Goal: Task Accomplishment & Management: Complete application form

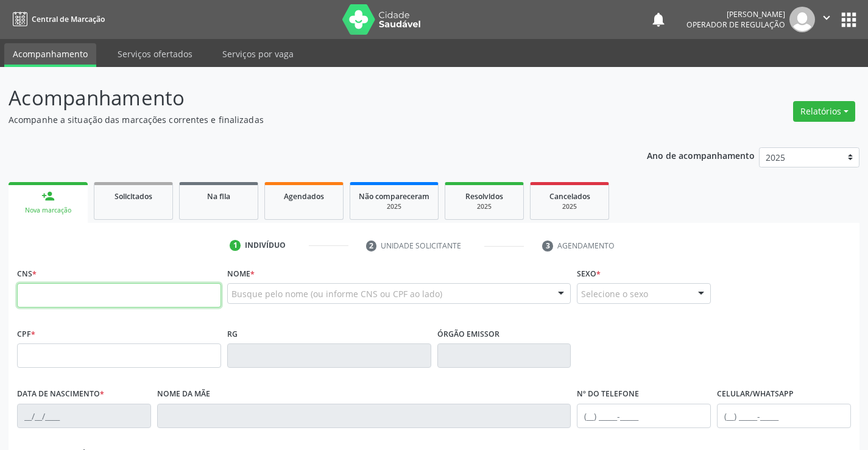
drag, startPoint x: 0, startPoint y: 0, endPoint x: 62, endPoint y: 298, distance: 304.3
click at [62, 298] on input "text" at bounding box center [119, 295] width 204 height 24
type input "700 0016 3808 2604"
type input "2112660780"
type input "0[DATE]"
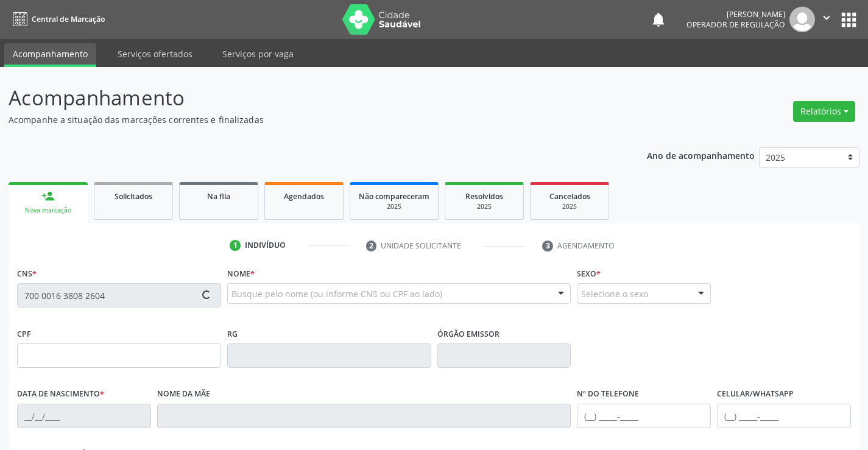
type input "[PHONE_NUMBER]"
type input "074.219.715-80"
type input "S/N"
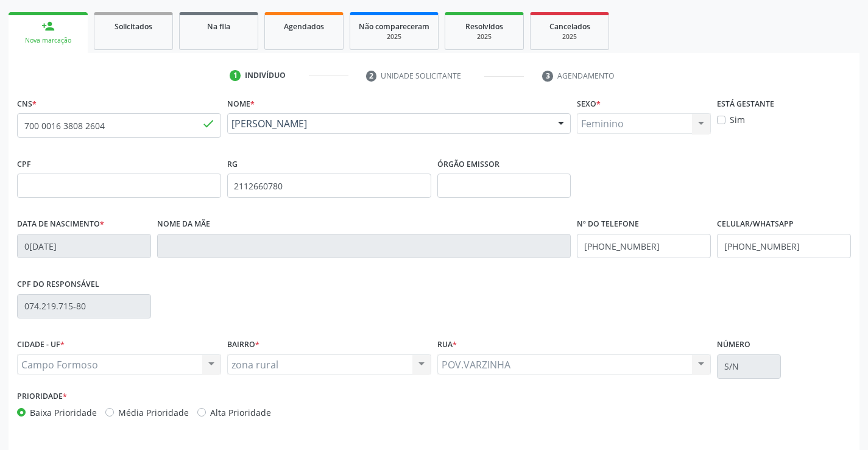
scroll to position [210, 0]
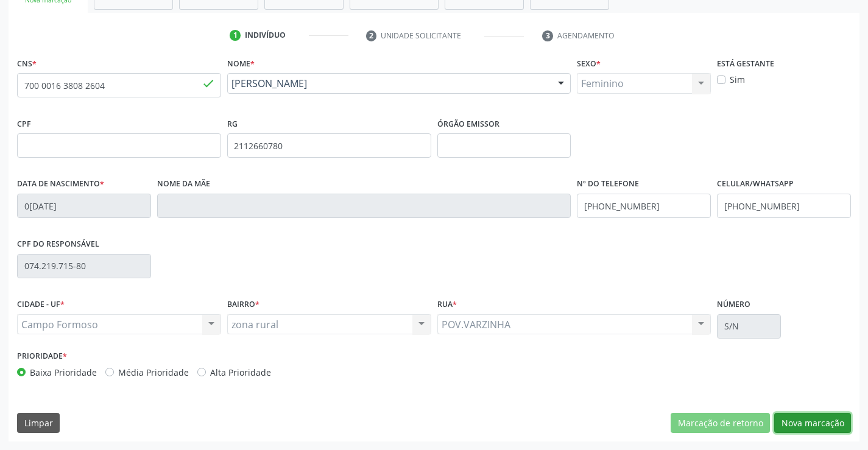
click at [810, 422] on button "Nova marcação" at bounding box center [812, 423] width 77 height 21
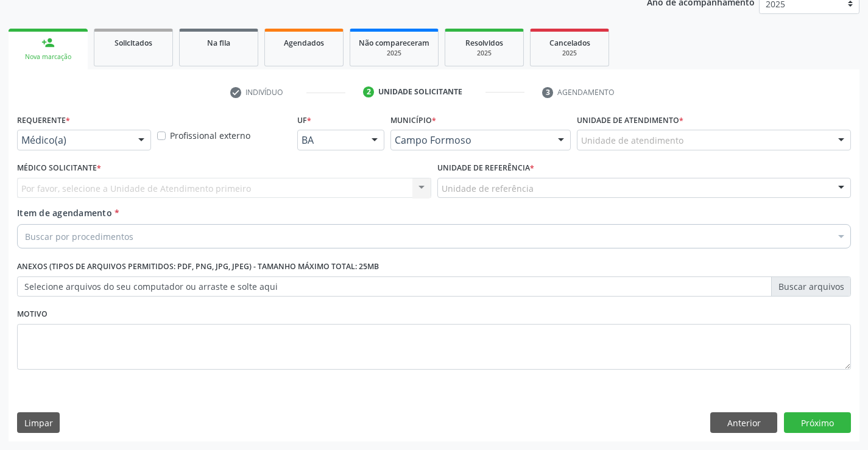
scroll to position [154, 0]
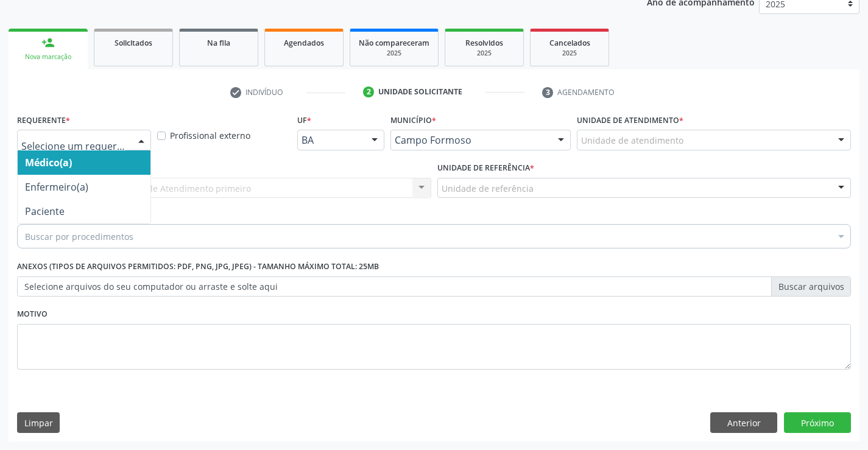
click at [94, 132] on div at bounding box center [84, 140] width 134 height 21
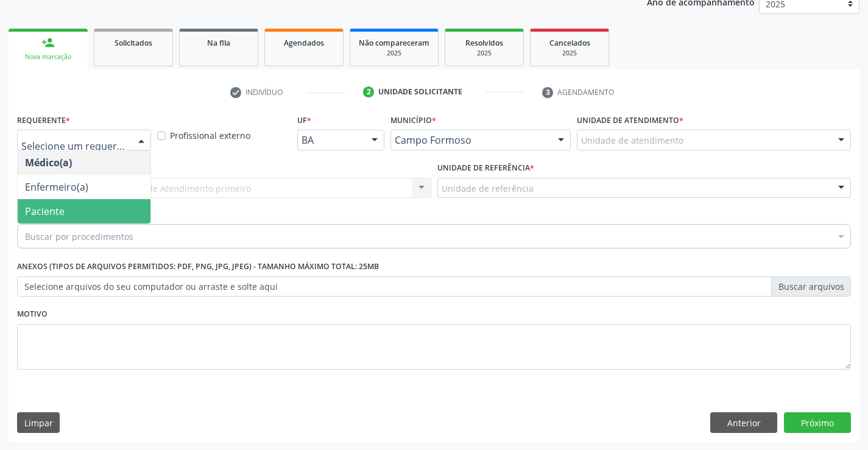
click at [65, 207] on span "Paciente" at bounding box center [84, 211] width 133 height 24
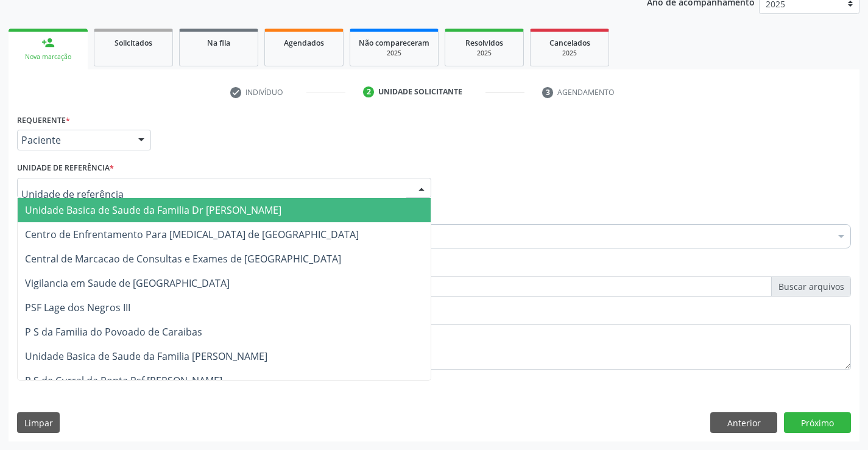
click at [82, 208] on span "Unidade Basica de Saude da Familia Dr [PERSON_NAME]" at bounding box center [153, 209] width 256 height 13
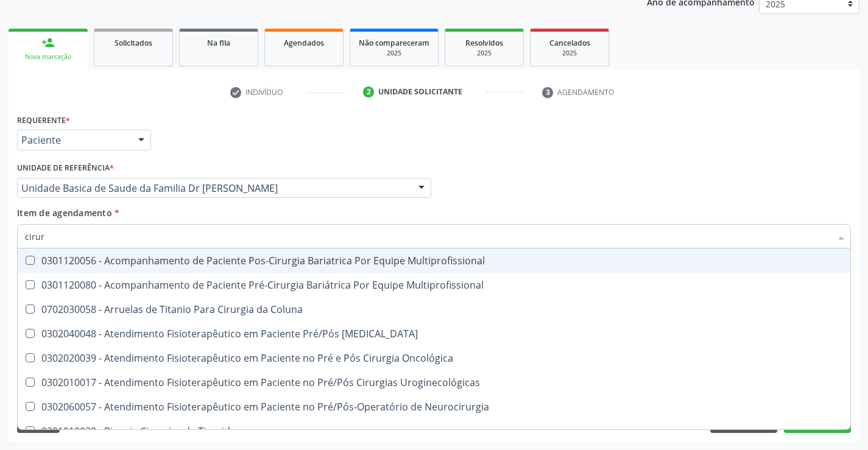
type input "cirurg"
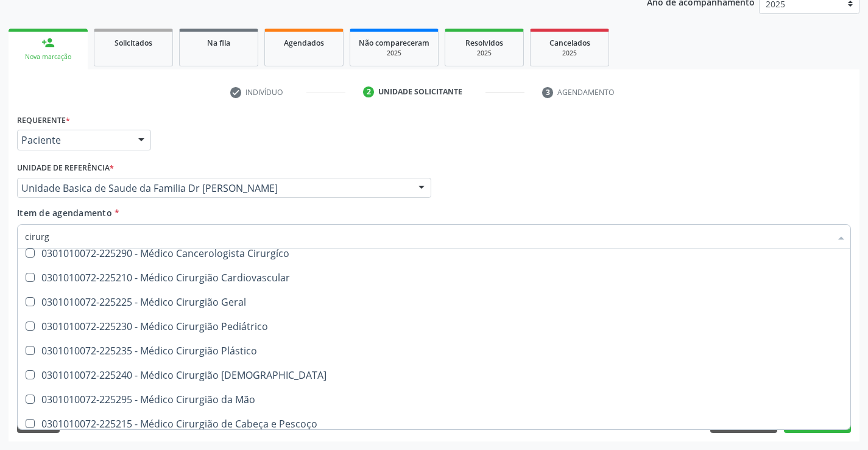
scroll to position [2071, 0]
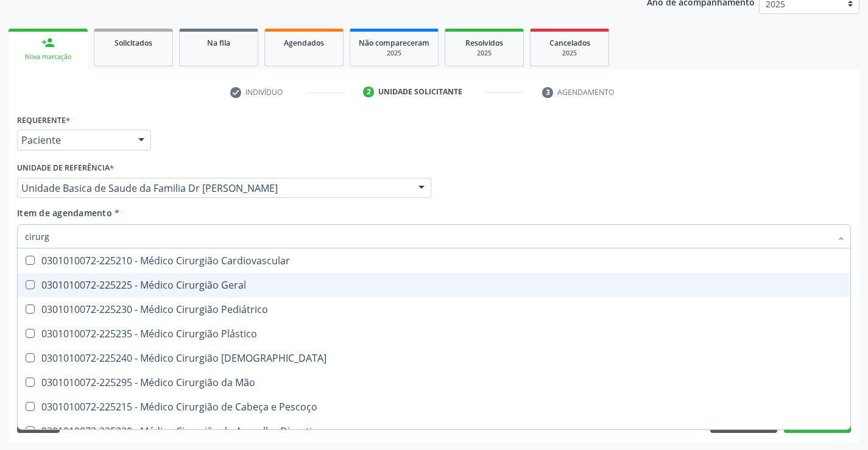
click at [270, 284] on div "0301010072-225225 - Médico Cirurgião Geral" at bounding box center [434, 285] width 818 height 10
checkbox Geral "true"
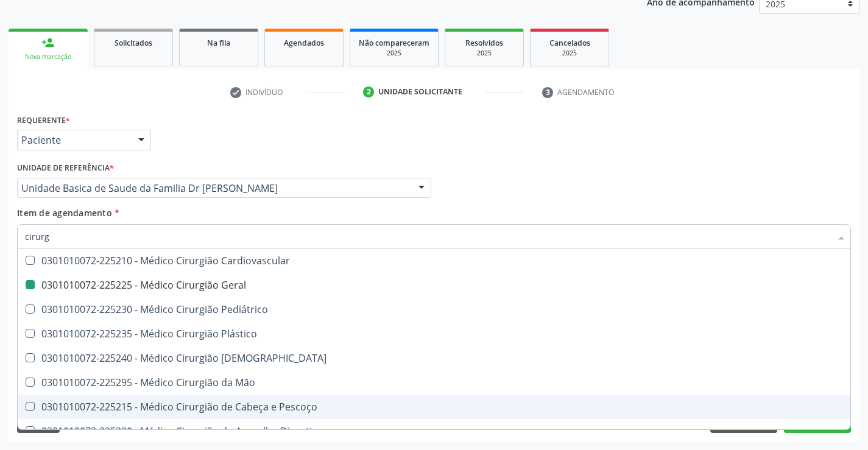
click at [864, 390] on div "Acompanhamento Acompanhe a situação das marcações correntes e finalizadas Relat…" at bounding box center [434, 181] width 868 height 537
checkbox Multiprofissional "true"
checkbox Geral "false"
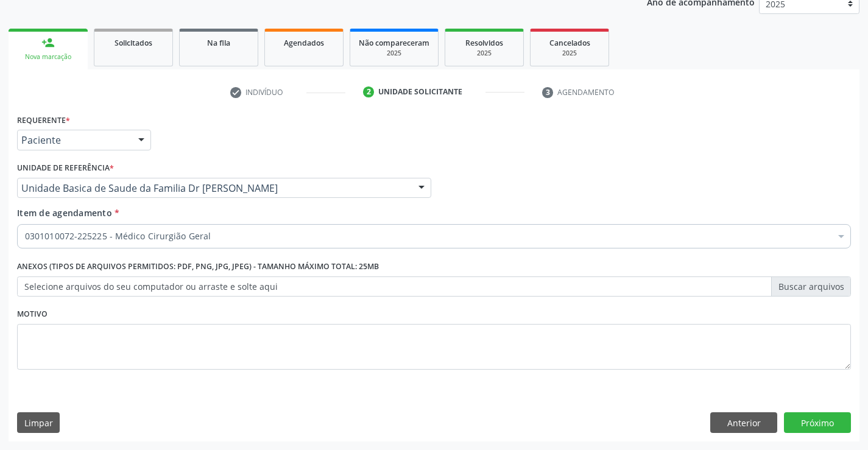
scroll to position [0, 0]
click at [805, 418] on button "Próximo" at bounding box center [817, 422] width 67 height 21
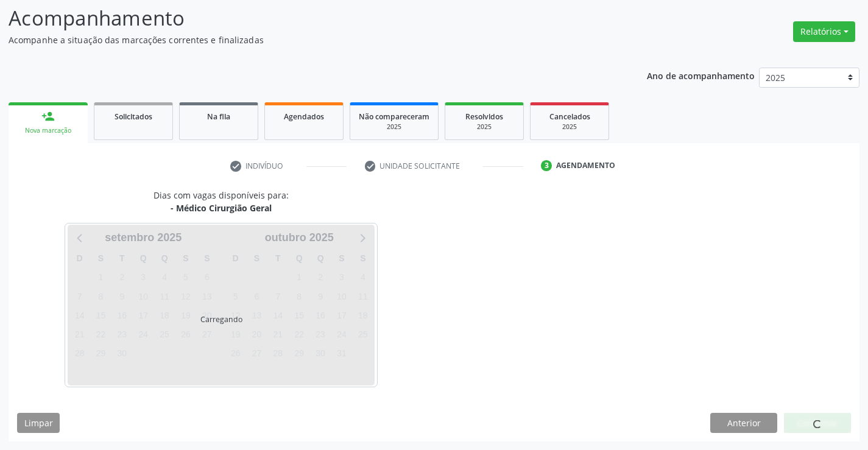
scroll to position [80, 0]
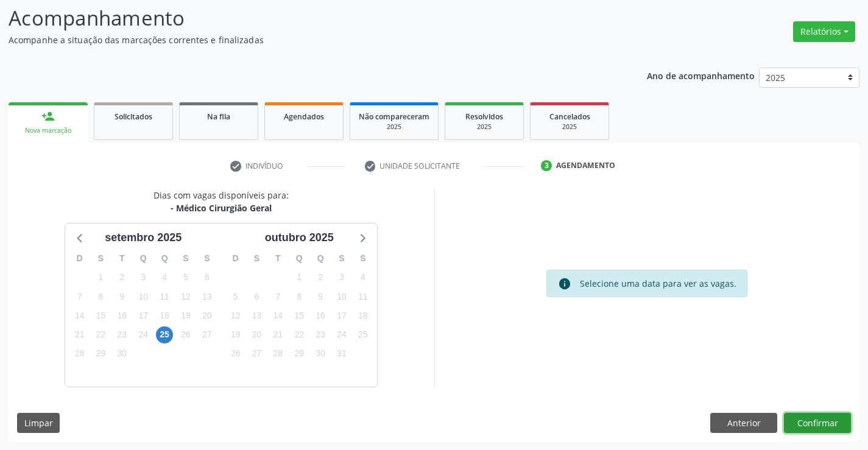
click at [805, 421] on button "Confirmar" at bounding box center [817, 423] width 67 height 21
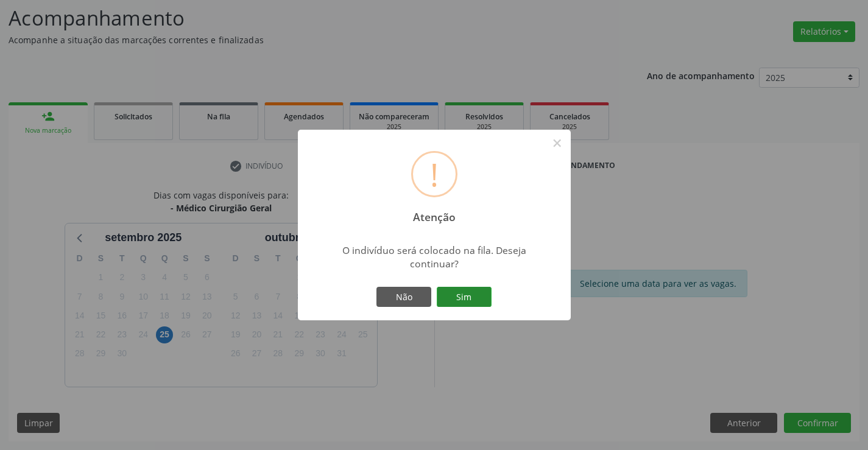
click at [466, 295] on button "Sim" at bounding box center [464, 297] width 55 height 21
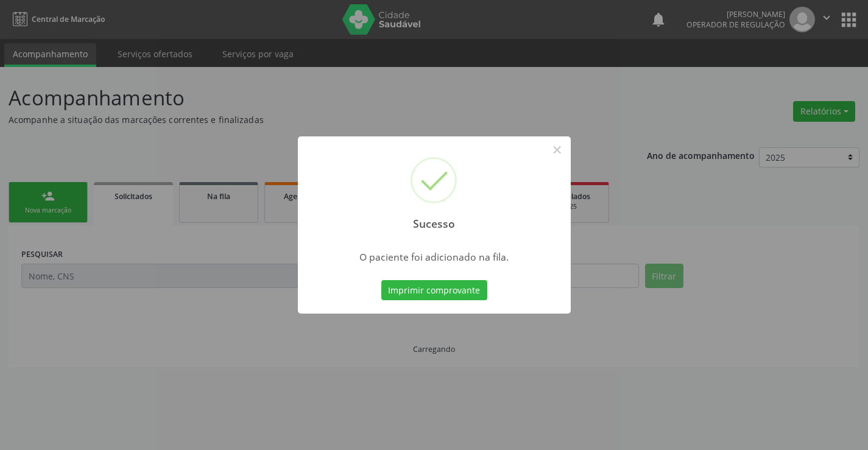
scroll to position [0, 0]
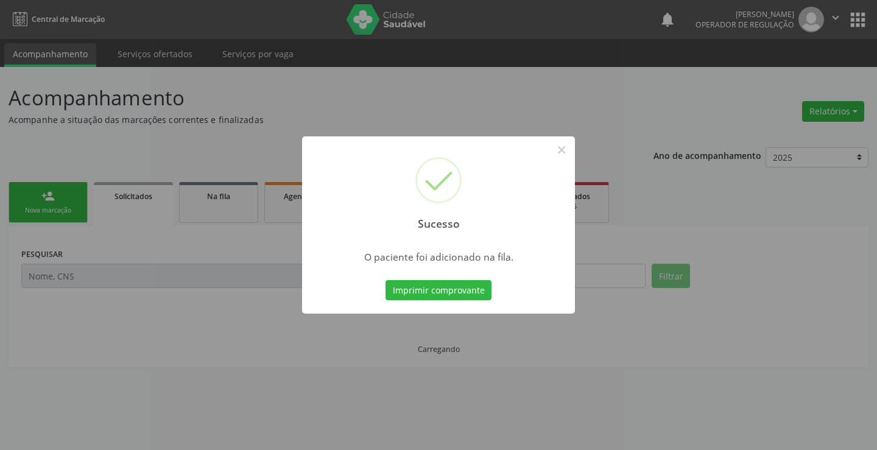
click at [466, 295] on button "Imprimir comprovante" at bounding box center [439, 290] width 106 height 21
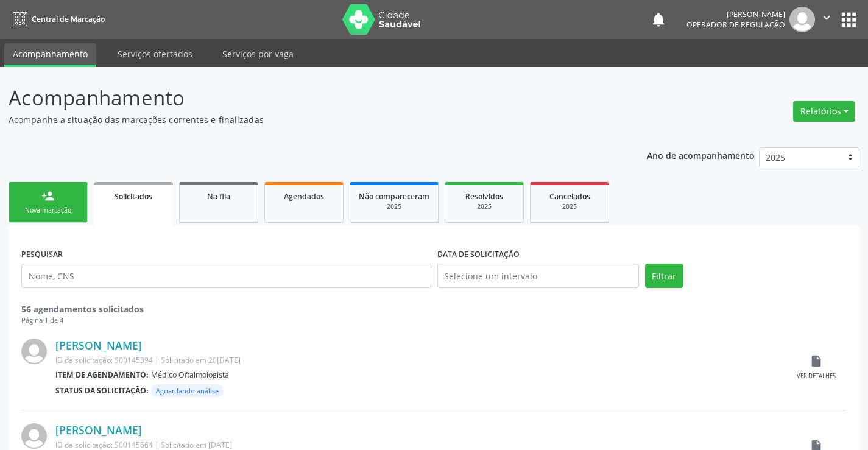
click at [65, 199] on link "person_add Nova marcação" at bounding box center [48, 202] width 79 height 41
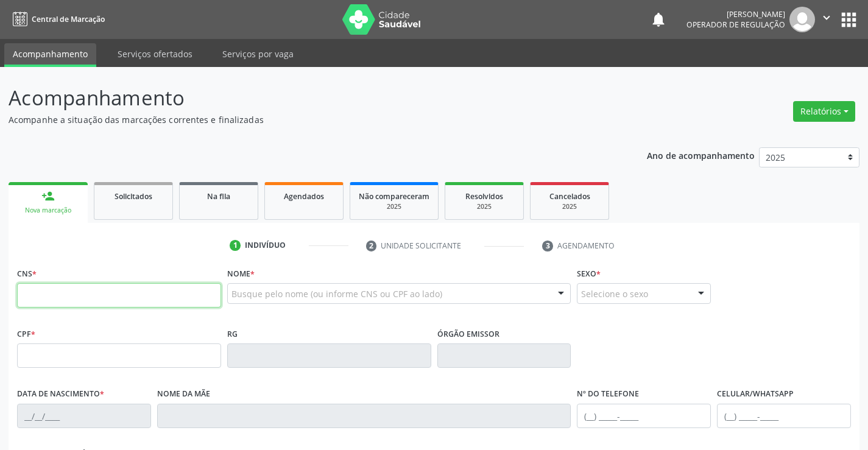
click at [63, 294] on input "text" at bounding box center [119, 295] width 204 height 24
type input "705 2074 6428 6271"
type input "2[DATE]"
type input "Gildete [PERSON_NAME]"
type input "[PHONE_NUMBER]"
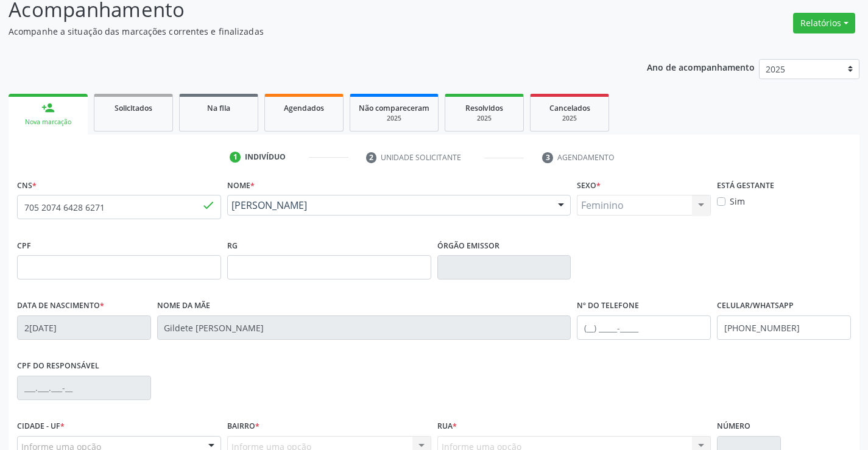
scroll to position [210, 0]
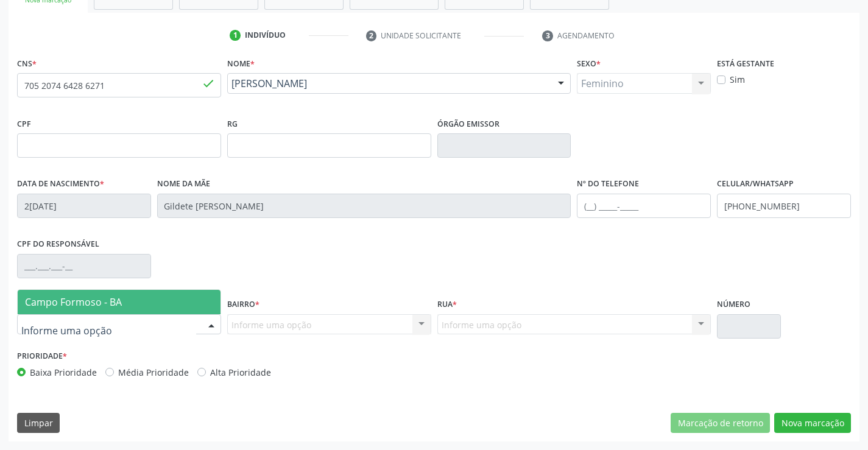
click at [109, 316] on div at bounding box center [119, 324] width 204 height 21
click at [114, 297] on span "Campo Formoso - BA" at bounding box center [73, 301] width 97 height 13
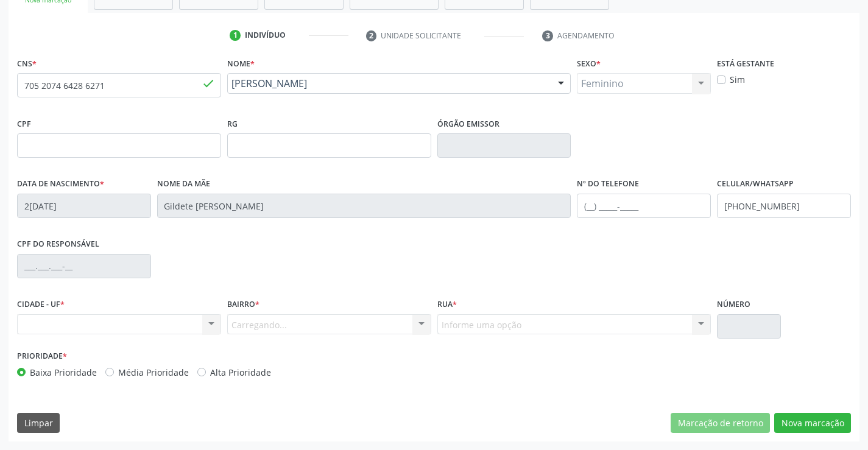
click at [278, 323] on div "Carregando... Nenhum resultado encontrado para: " " Nenhuma opção encontrada. D…" at bounding box center [329, 324] width 204 height 21
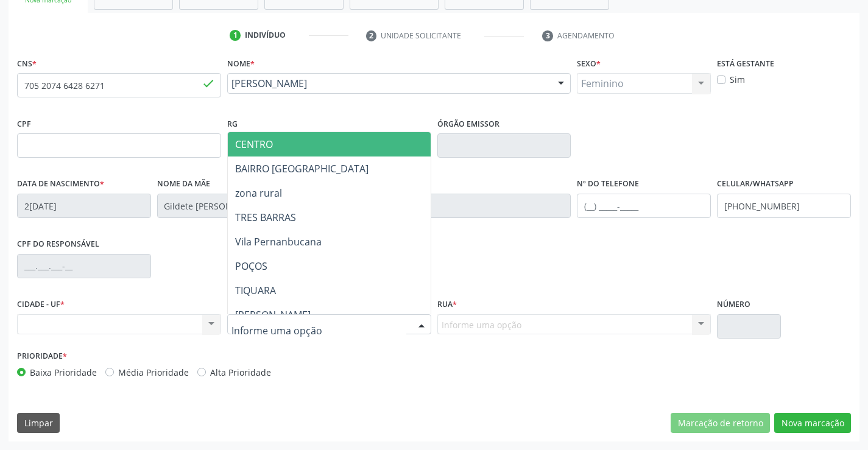
click at [286, 144] on span "CENTRO" at bounding box center [359, 144] width 263 height 24
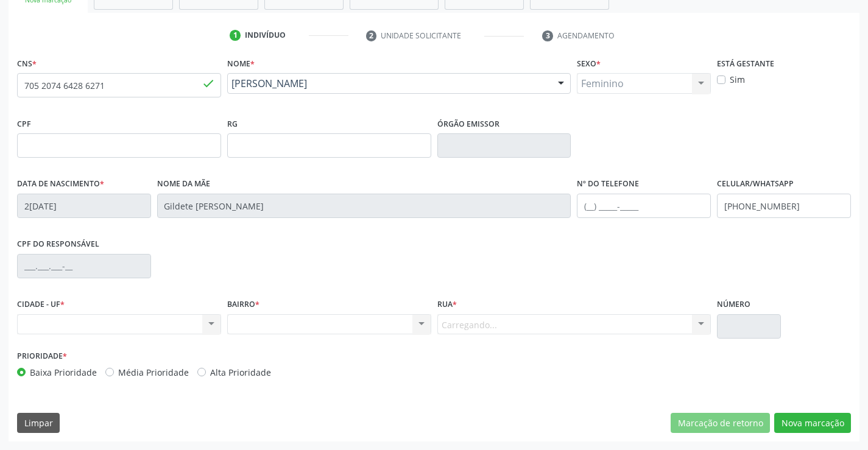
click at [507, 324] on div "Carregando... Nenhum resultado encontrado para: " " Nenhuma opção encontrada. D…" at bounding box center [574, 324] width 274 height 21
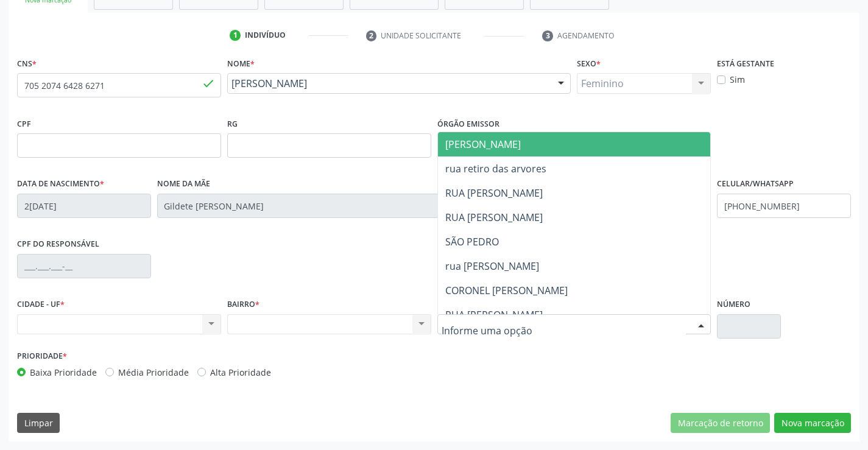
click at [528, 140] on span "[PERSON_NAME]" at bounding box center [585, 144] width 294 height 24
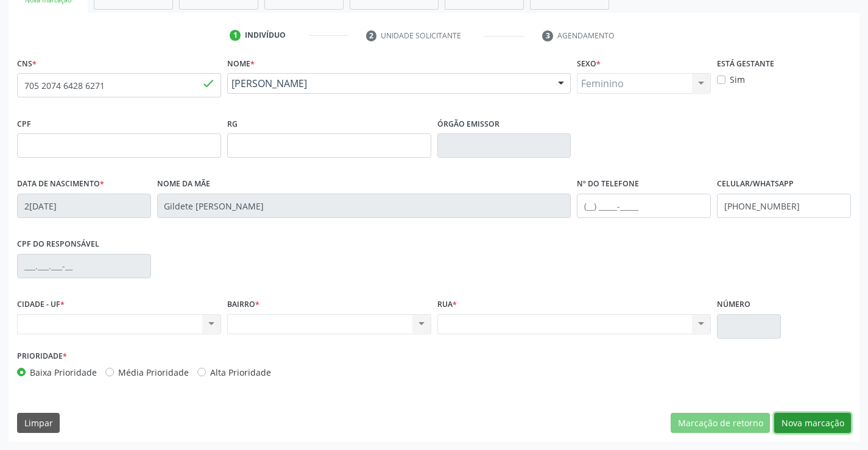
click at [813, 419] on button "Nova marcação" at bounding box center [812, 423] width 77 height 21
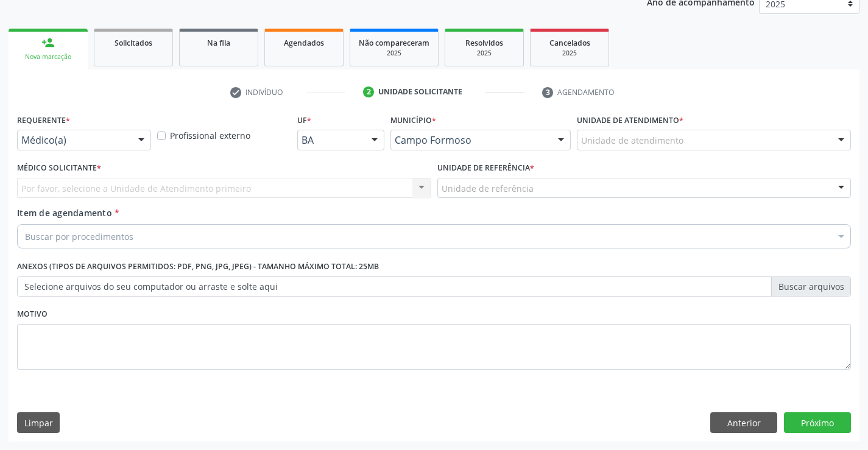
scroll to position [154, 0]
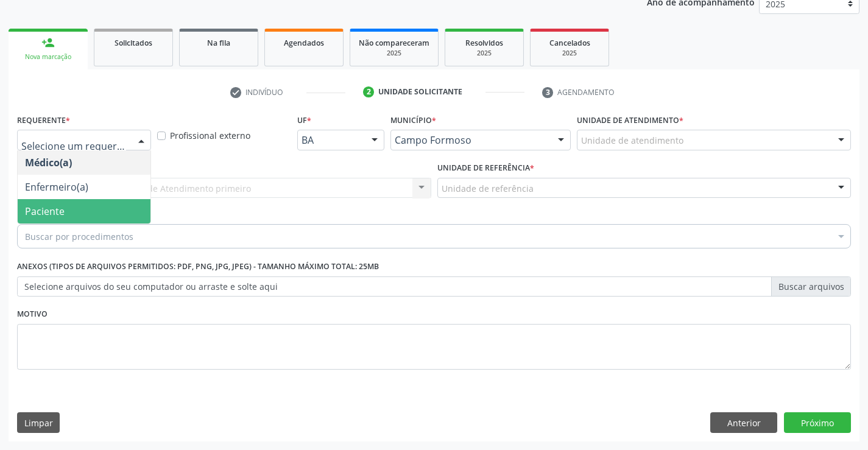
click at [63, 213] on span "Paciente" at bounding box center [45, 211] width 40 height 13
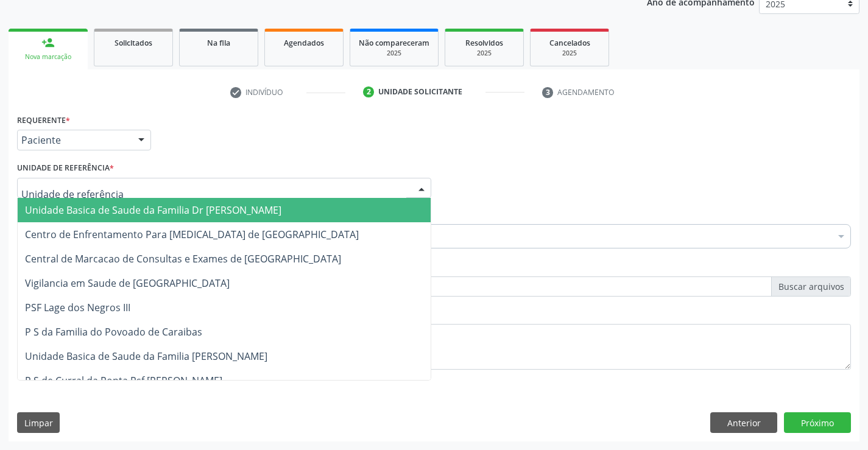
click at [146, 207] on span "Unidade Basica de Saude da Familia Dr [PERSON_NAME]" at bounding box center [153, 209] width 256 height 13
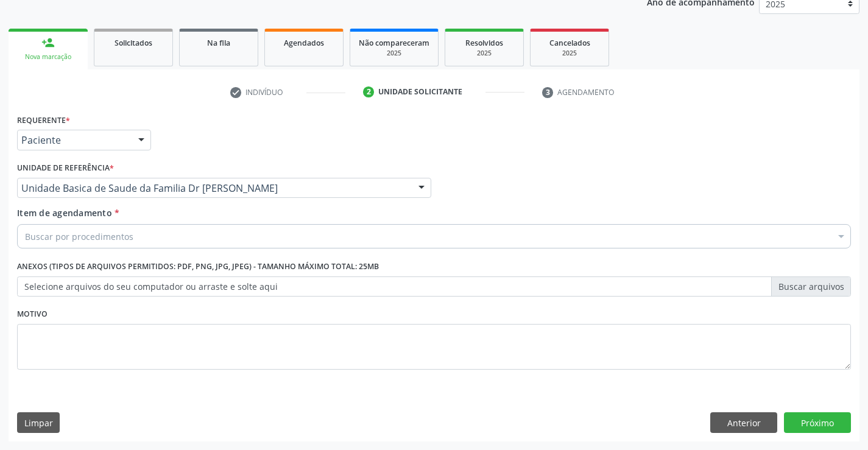
click at [139, 238] on div "Buscar por procedimentos" at bounding box center [434, 236] width 834 height 24
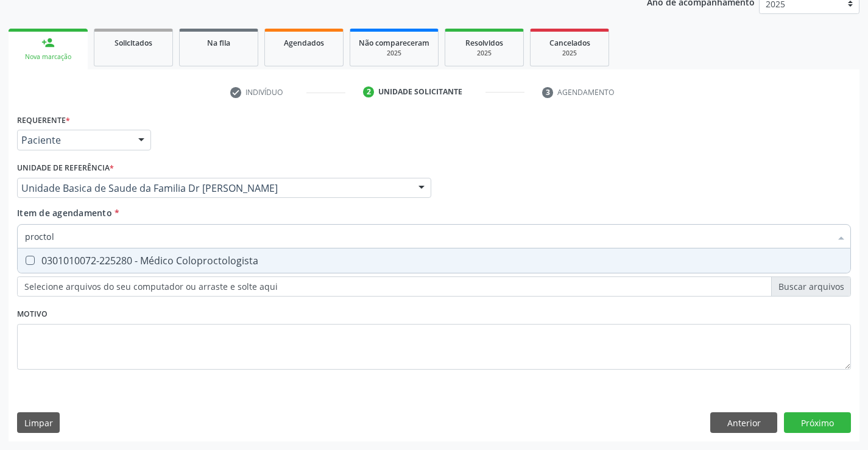
type input "proctolo"
click at [191, 263] on div "0301010072-225280 - Médico Coloproctologista" at bounding box center [434, 261] width 818 height 10
checkbox Coloproctologista "true"
type input "proctolo"
click at [155, 309] on div "Requerente * Paciente Médico(a) Enfermeiro(a) Paciente Nenhum resultado encontr…" at bounding box center [434, 249] width 834 height 276
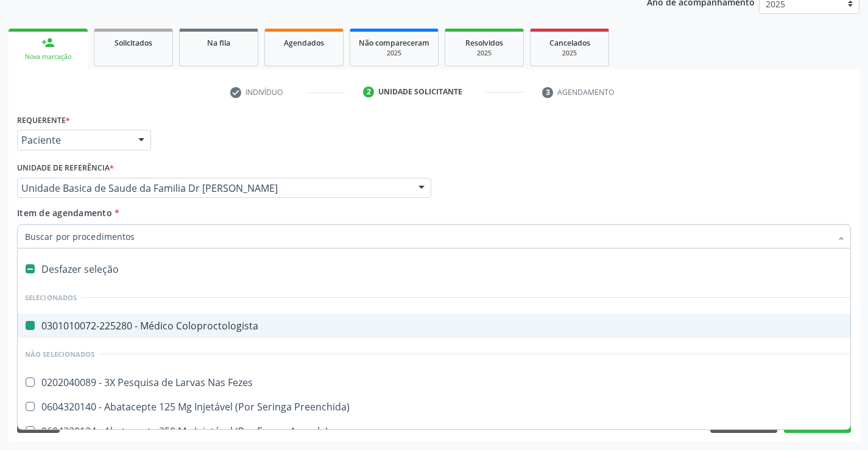
type input "u"
checkbox Coloproctologista "false"
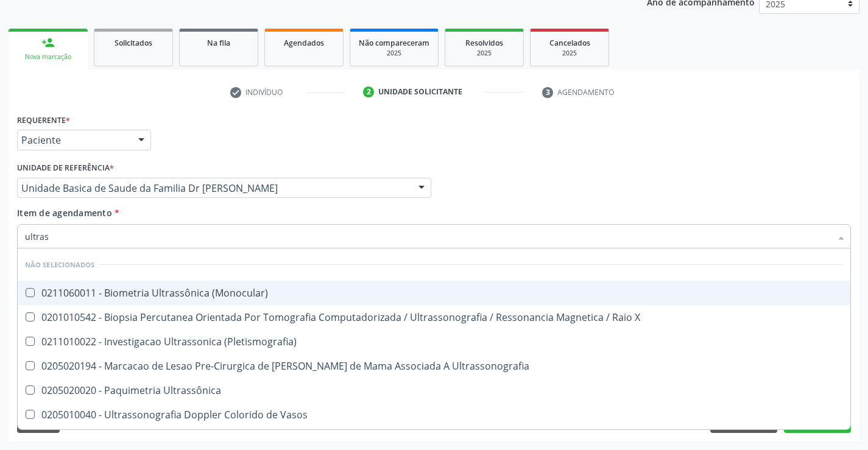
type input "ultrass"
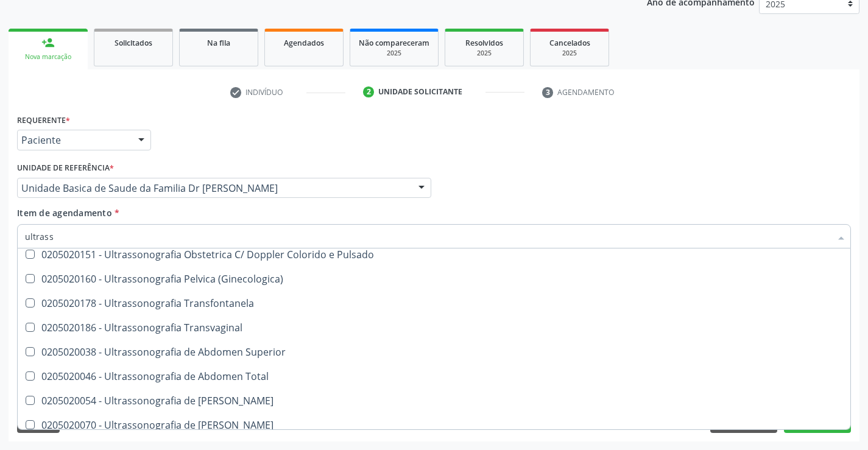
scroll to position [305, 0]
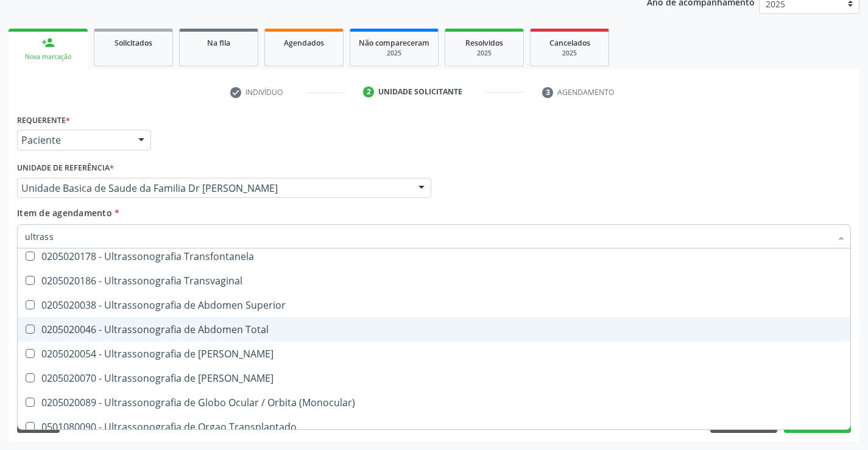
click at [284, 327] on div "0205020046 - Ultrassonografia de Abdomen Total" at bounding box center [434, 330] width 818 height 10
checkbox Total "true"
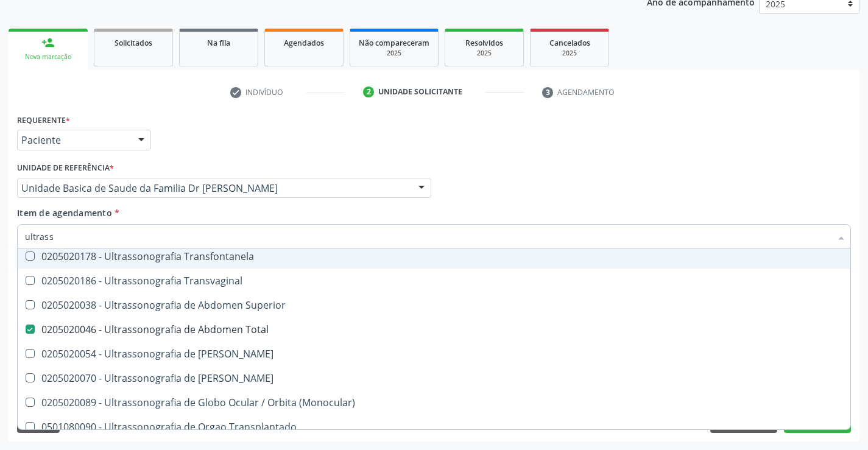
click at [303, 213] on div "Item de agendamento * ultrass Desfazer seleção Não selecionados 0211060011 - Bi…" at bounding box center [434, 226] width 834 height 38
checkbox \(Monocular\) "true"
checkbox Total "false"
checkbox X "true"
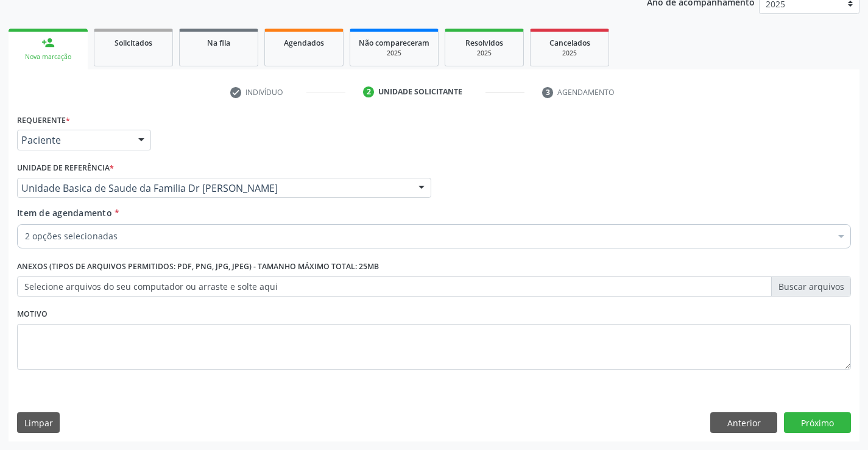
scroll to position [0, 0]
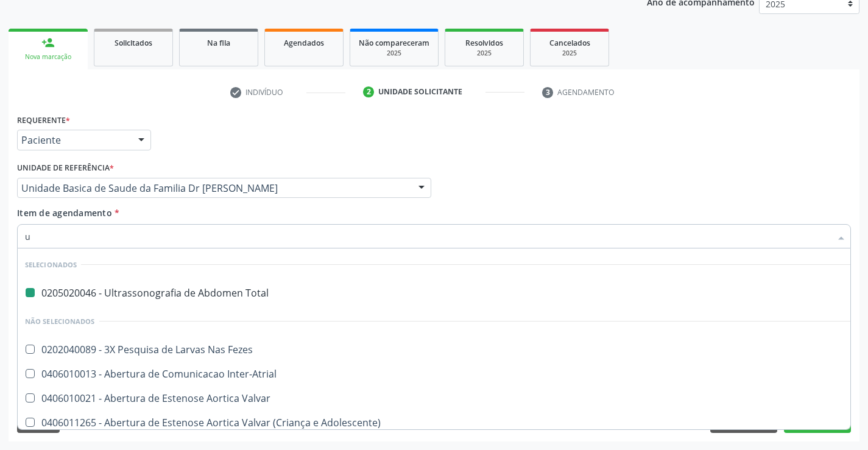
type input "ur"
checkbox Total "false"
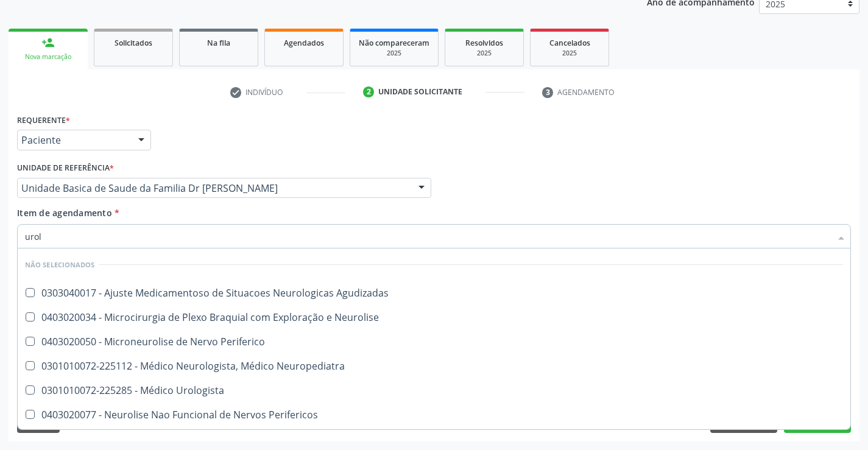
type input "urolo"
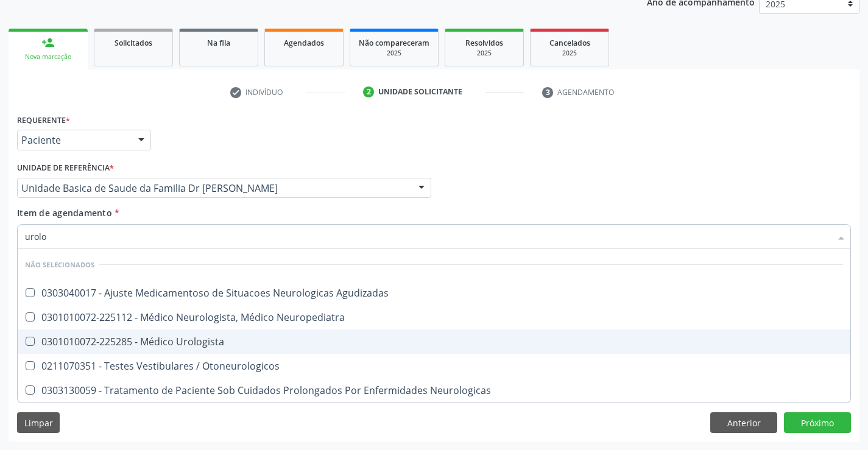
click at [223, 337] on div "0301010072-225285 - Médico Urologista" at bounding box center [434, 342] width 818 height 10
checkbox Urologista "true"
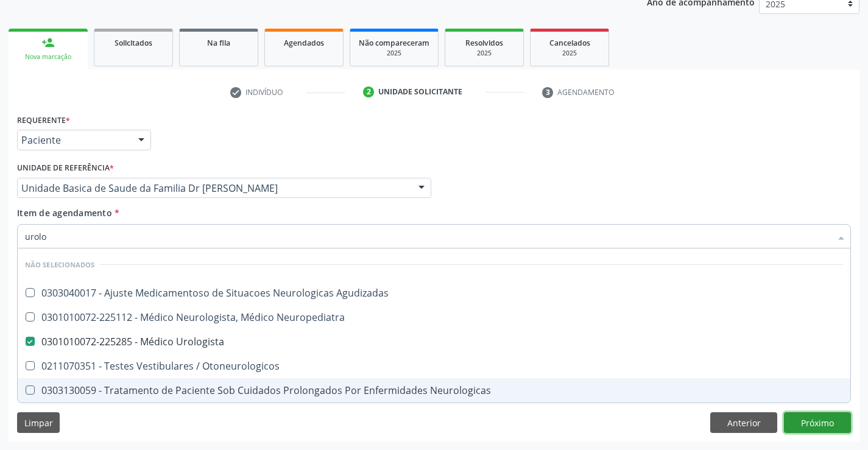
click at [810, 422] on div "Requerente * Paciente Médico(a) Enfermeiro(a) Paciente Nenhum resultado encontr…" at bounding box center [434, 276] width 851 height 331
checkbox Agudizadas "true"
checkbox Neuropediatra "true"
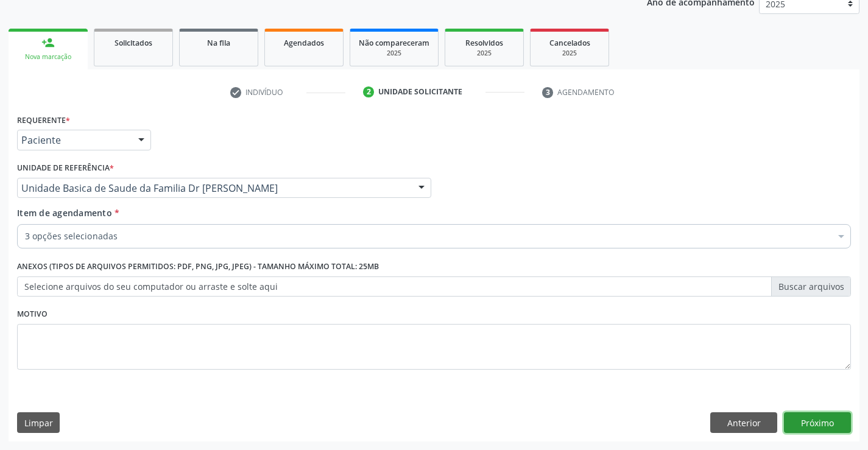
click at [810, 422] on button "Próximo" at bounding box center [817, 422] width 67 height 21
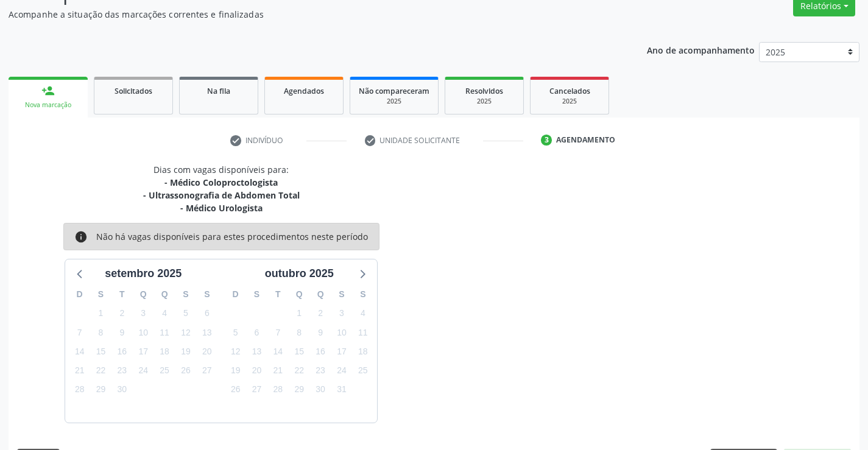
scroll to position [141, 0]
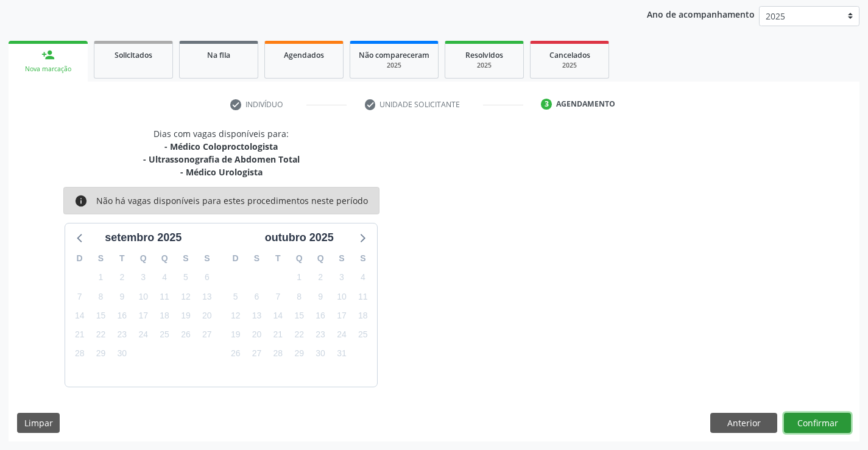
click at [810, 422] on button "Confirmar" at bounding box center [817, 423] width 67 height 21
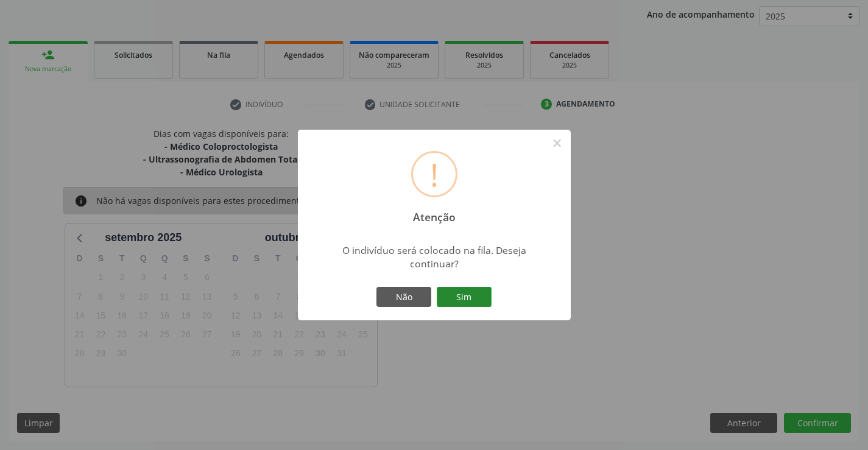
click at [455, 292] on button "Sim" at bounding box center [464, 297] width 55 height 21
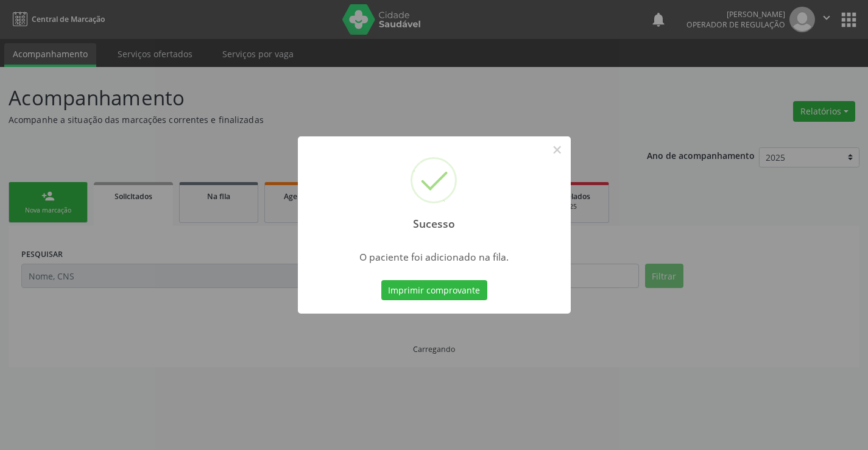
scroll to position [0, 0]
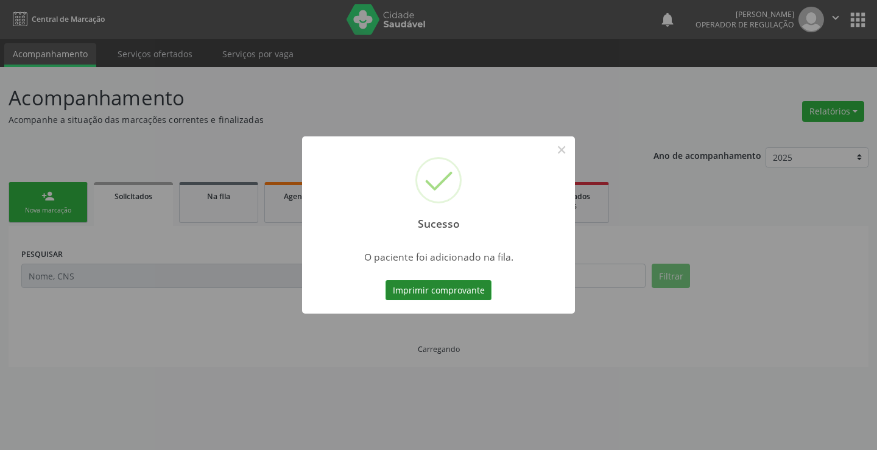
click at [445, 291] on button "Imprimir comprovante" at bounding box center [439, 290] width 106 height 21
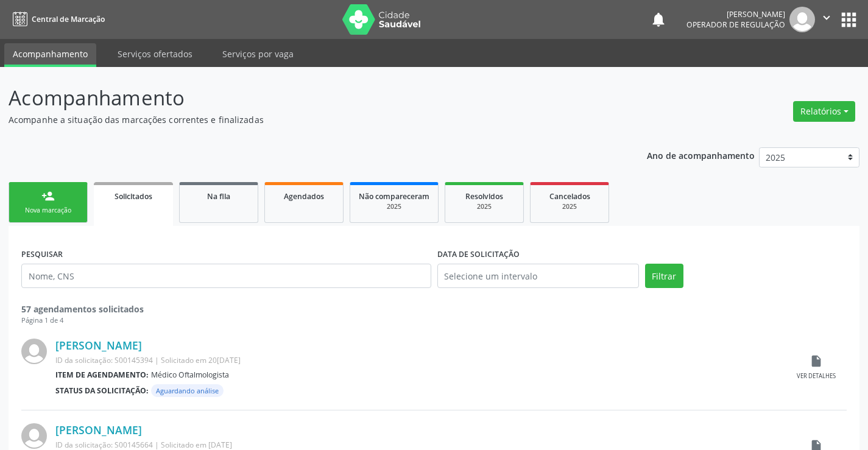
click at [34, 194] on link "person_add Nova marcação" at bounding box center [48, 202] width 79 height 41
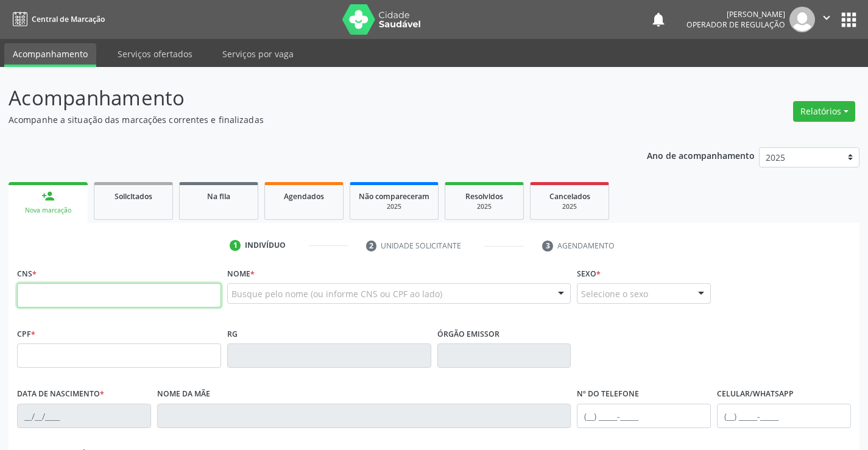
click at [112, 291] on input "text" at bounding box center [119, 295] width 204 height 24
type input "702 6017 8290 6644"
type input "1509759530"
type input "[DATE]"
type input "[PHONE_NUMBER]"
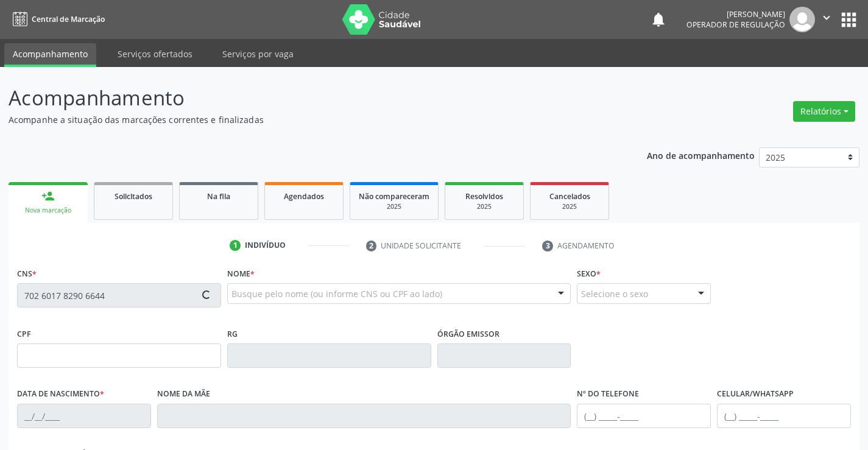
type input "S/N"
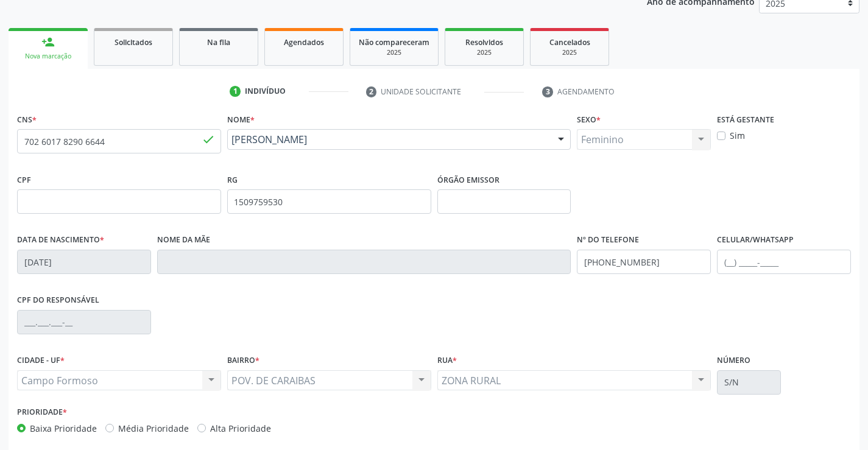
scroll to position [210, 0]
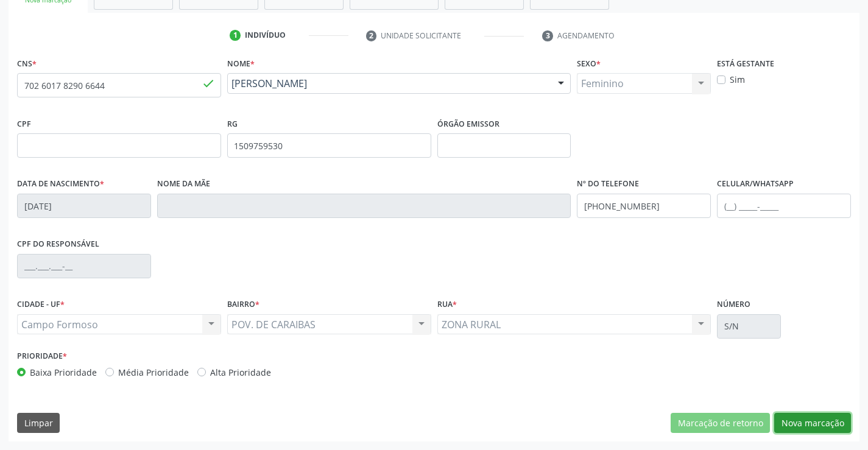
click at [804, 420] on button "Nova marcação" at bounding box center [812, 423] width 77 height 21
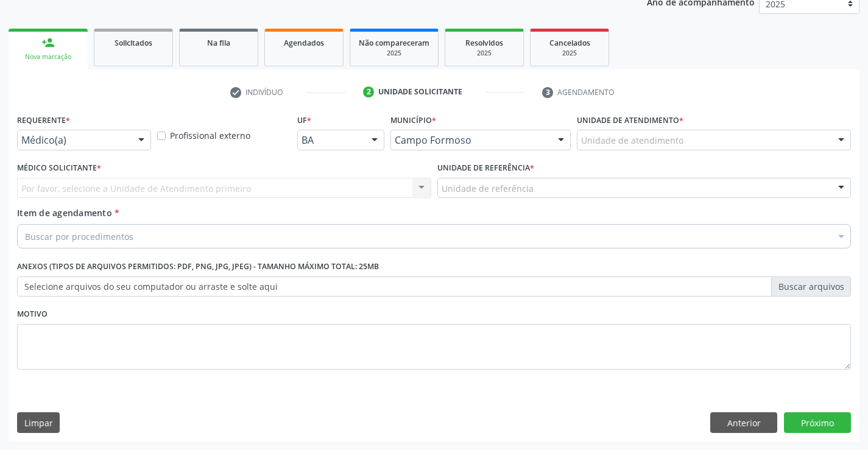
scroll to position [154, 0]
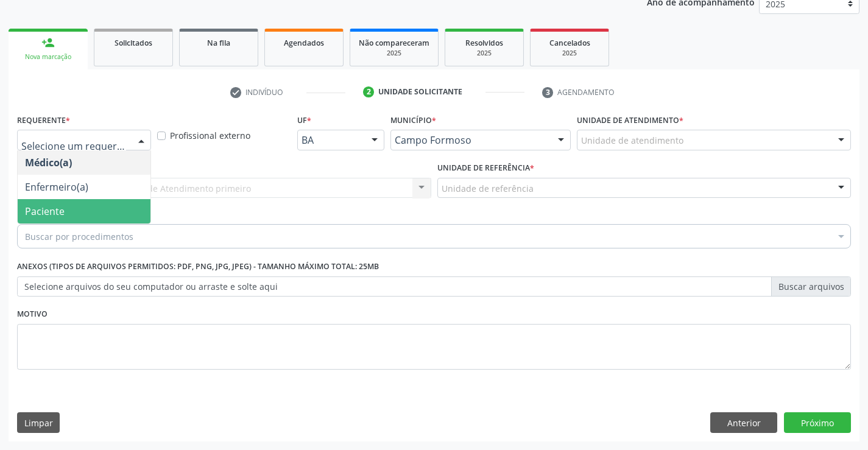
click at [65, 211] on span "Paciente" at bounding box center [84, 211] width 133 height 24
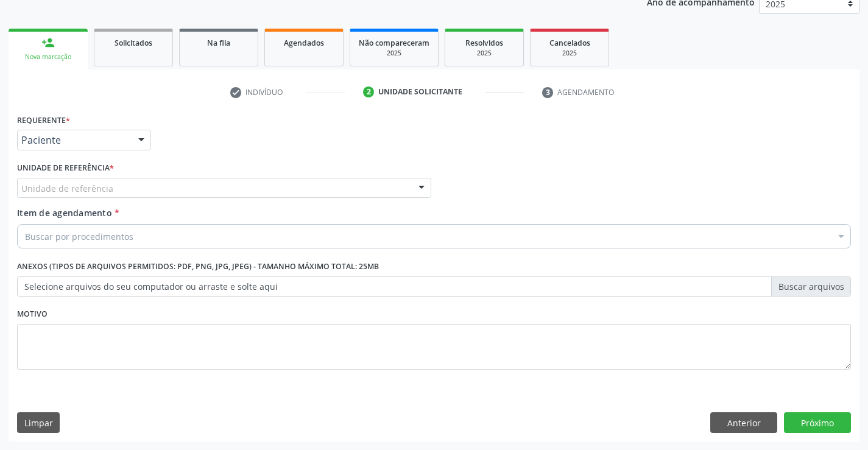
click at [114, 191] on div "Unidade de referência" at bounding box center [224, 188] width 414 height 21
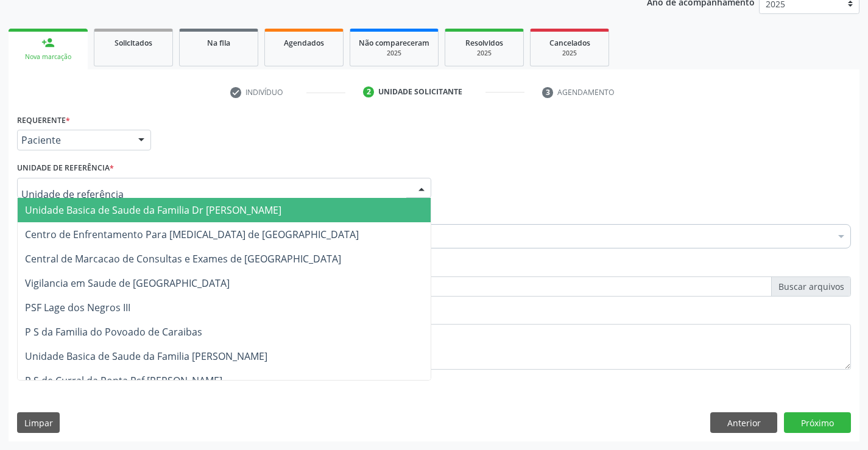
click at [133, 202] on span "Unidade Basica de Saude da Familia Dr [PERSON_NAME]" at bounding box center [224, 210] width 413 height 24
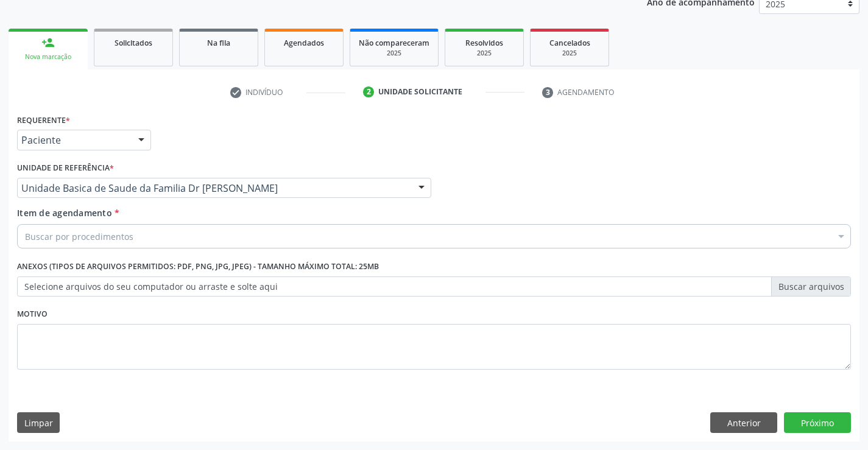
click at [132, 242] on div "Buscar por procedimentos" at bounding box center [434, 236] width 834 height 24
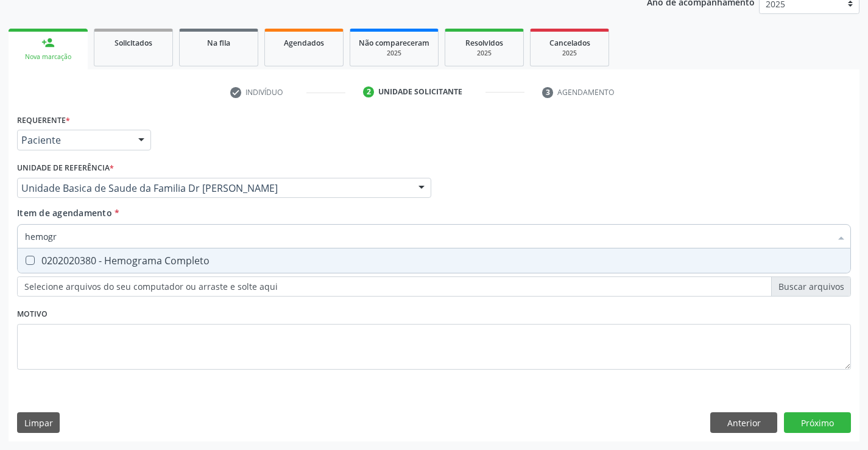
type input "hemogra"
click at [136, 256] on div "0202020380 - Hemograma Completo" at bounding box center [434, 261] width 818 height 10
checkbox Completo "true"
type input "hemogra"
click at [154, 216] on div "Item de agendamento * hemogra Desfazer seleção 0202020380 - Hemograma Completo …" at bounding box center [434, 226] width 834 height 38
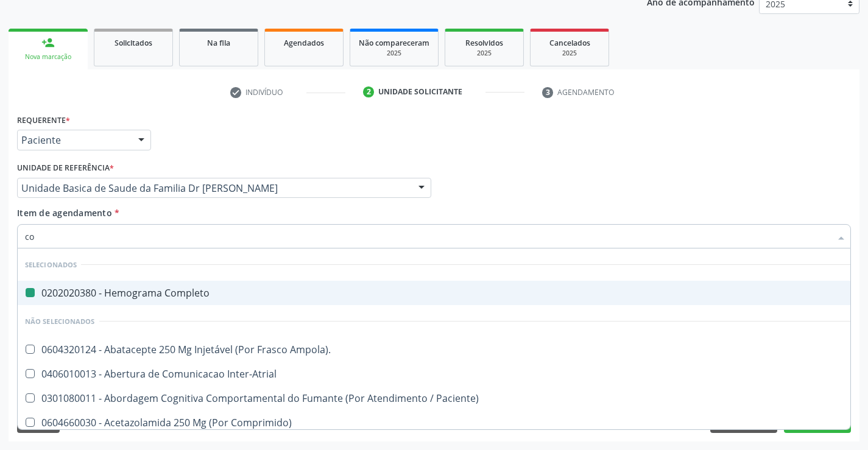
type input "col"
checkbox Completo "false"
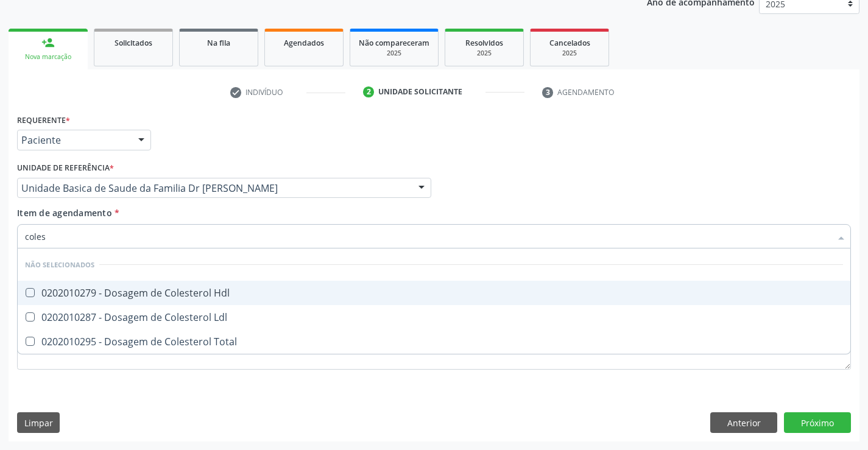
type input "colest"
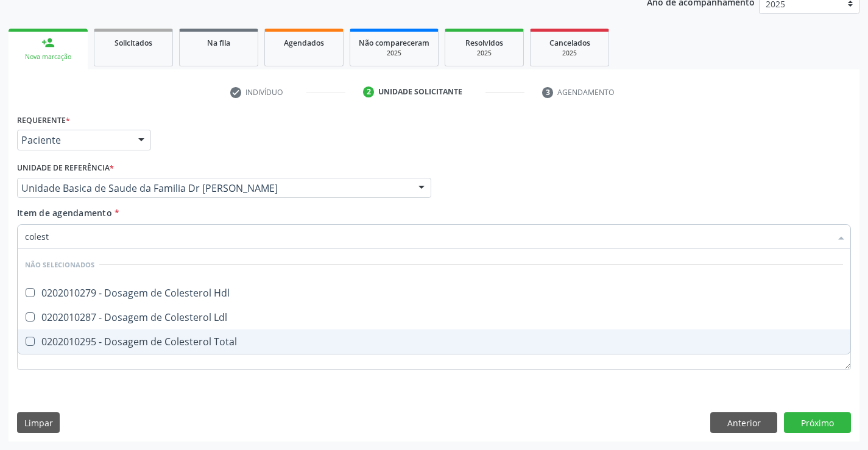
click at [148, 341] on div "0202010295 - Dosagem de Colesterol Total" at bounding box center [434, 342] width 818 height 10
checkbox Total "true"
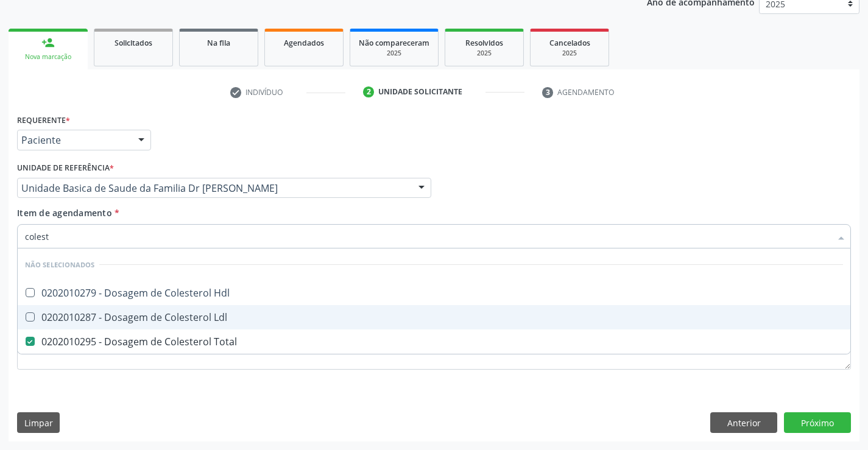
click at [149, 322] on div "0202010287 - Dosagem de Colesterol Ldl" at bounding box center [434, 318] width 818 height 10
checkbox Ldl "true"
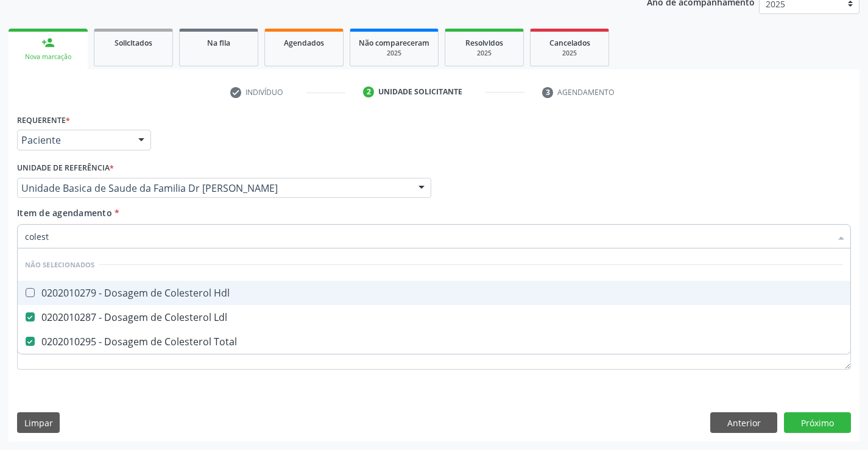
click at [158, 294] on div "0202010279 - Dosagem de Colesterol Hdl" at bounding box center [434, 293] width 818 height 10
checkbox Hdl "true"
type input "colest"
click at [180, 210] on div "Item de agendamento * colest Desfazer seleção Não selecionados 0202010279 - Dos…" at bounding box center [434, 226] width 834 height 38
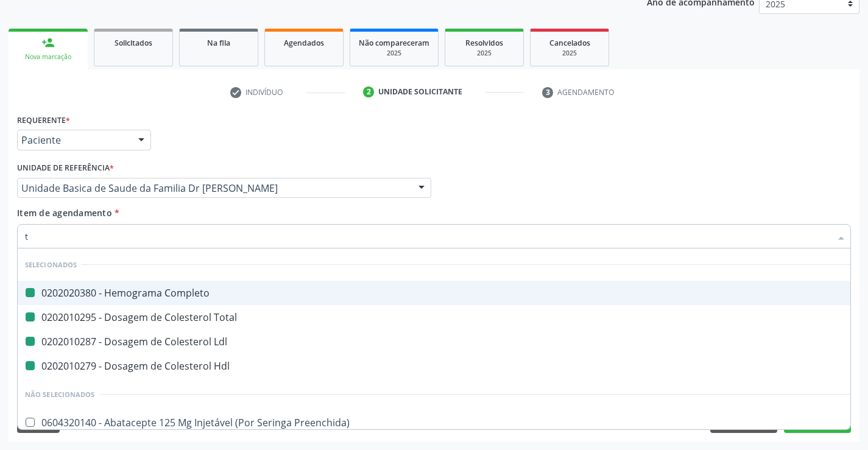
type input "tr"
checkbox Completo "false"
checkbox Ldl "false"
checkbox Total "false"
checkbox Hdl "false"
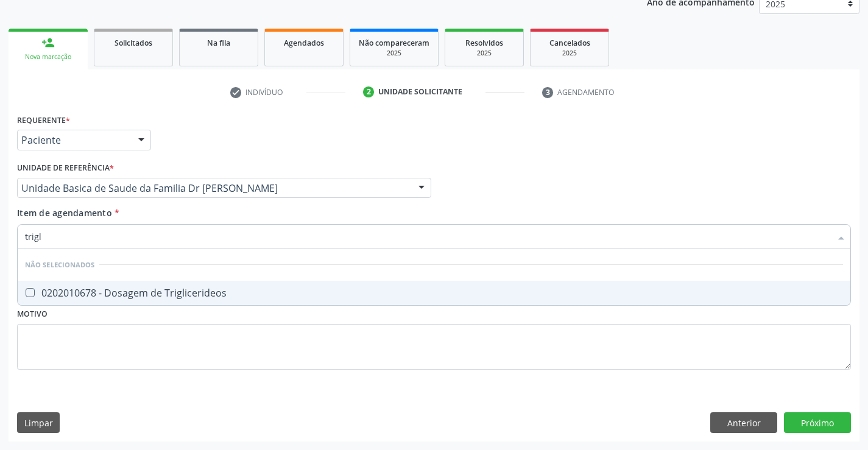
type input "trigli"
click at [169, 292] on div "0202010678 - Dosagem de Triglicerideos" at bounding box center [434, 293] width 818 height 10
checkbox Triglicerideos "true"
type input "trigli"
click at [176, 212] on div "Item de agendamento * trigli Desfazer seleção Não selecionados 0202010678 - Dos…" at bounding box center [434, 226] width 834 height 38
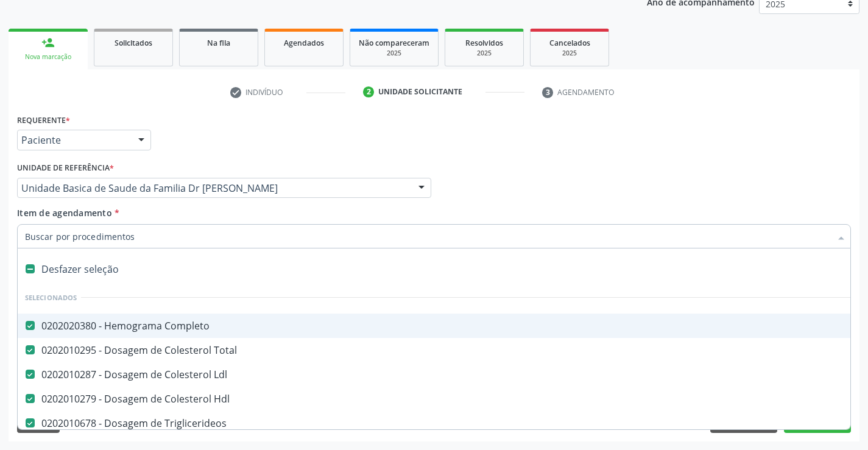
click at [122, 241] on input "Item de agendamento *" at bounding box center [428, 236] width 806 height 24
type input "u"
checkbox Completo "false"
checkbox Total "false"
checkbox Ldl "false"
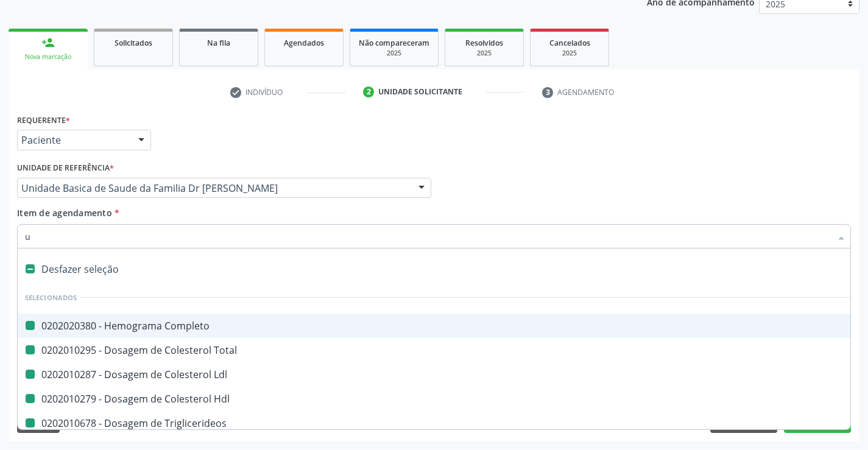
checkbox Hdl "false"
checkbox Triglicerideos "false"
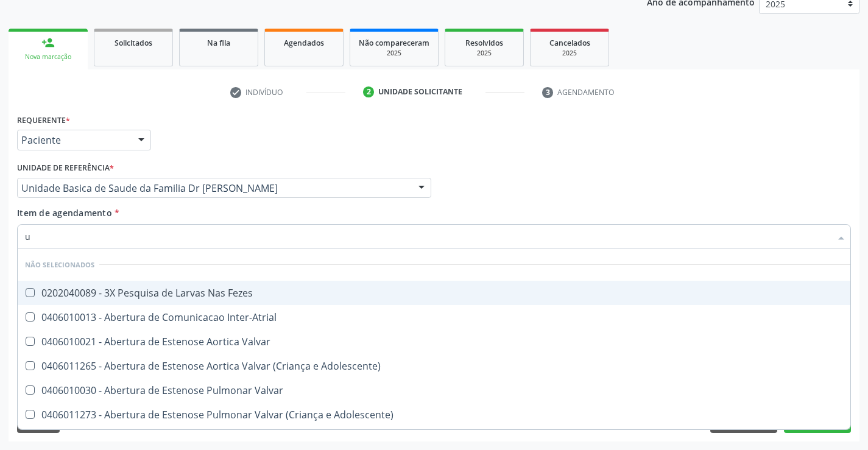
type input "ur"
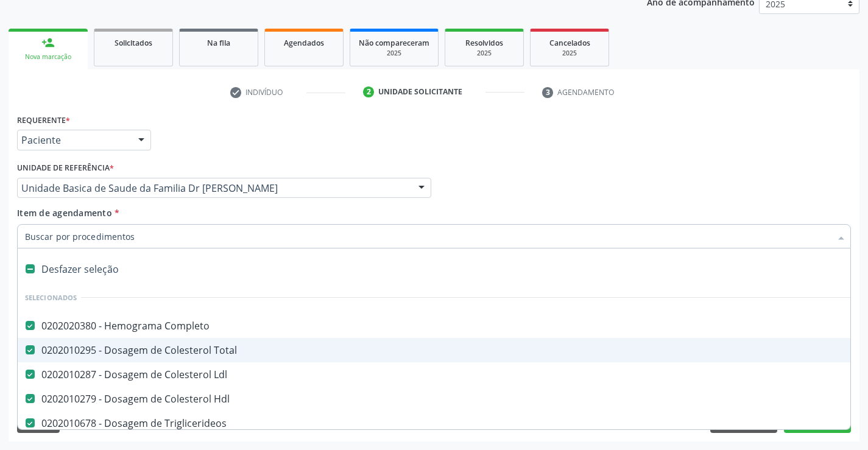
scroll to position [154, 0]
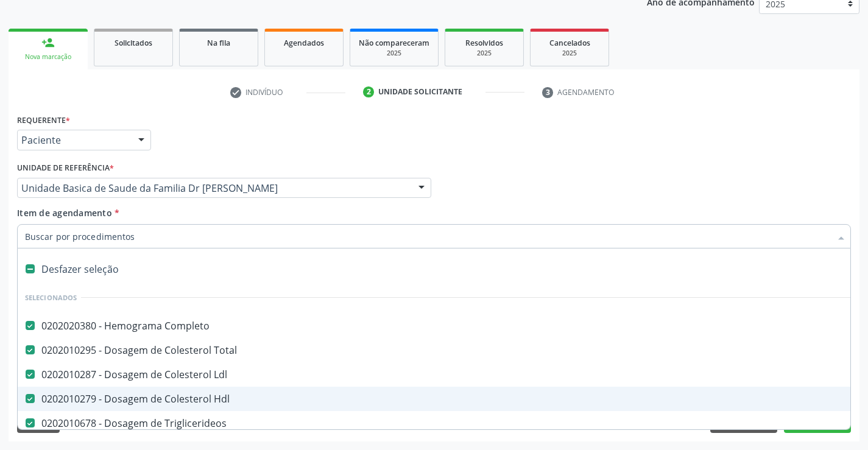
click at [863, 372] on div "Acompanhamento Acompanhe a situação das marcações correntes e finalizadas Relat…" at bounding box center [434, 181] width 868 height 537
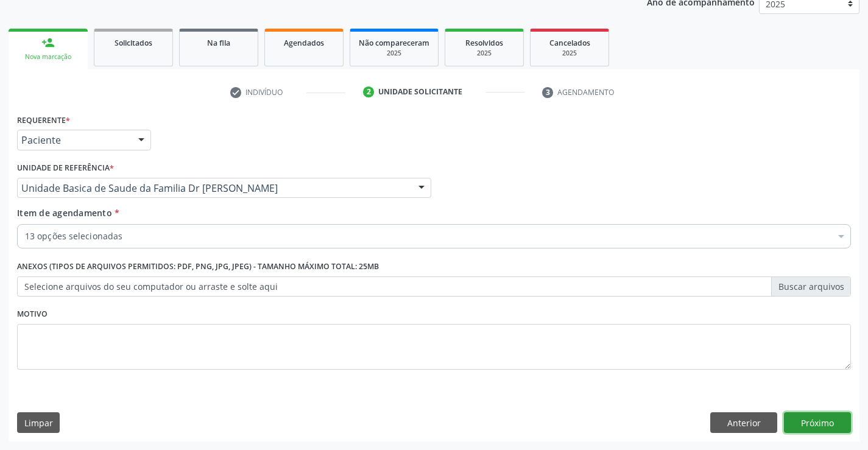
click at [814, 420] on button "Próximo" at bounding box center [817, 422] width 67 height 21
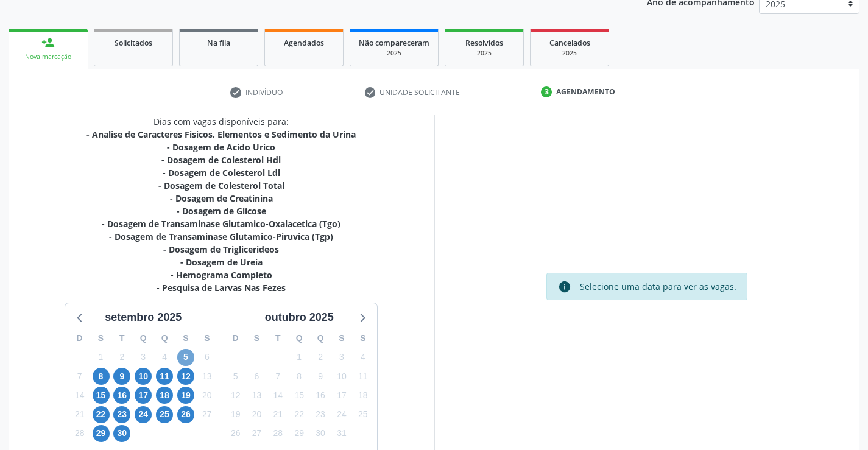
click at [189, 358] on span "5" at bounding box center [185, 357] width 17 height 17
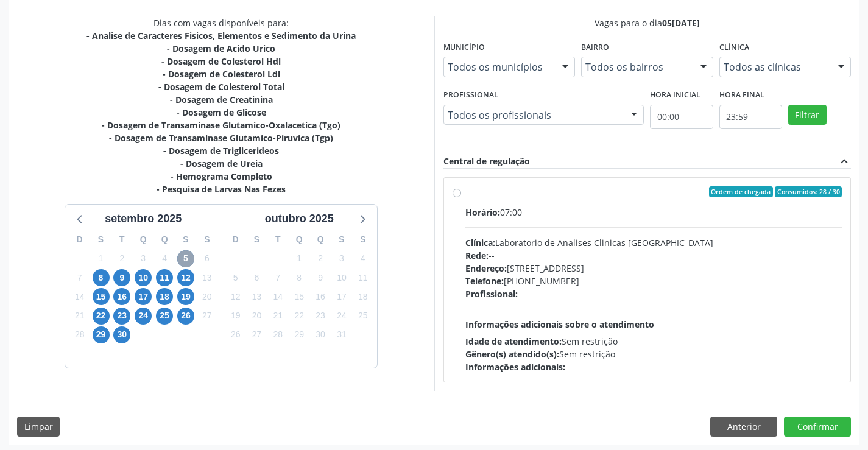
scroll to position [256, 0]
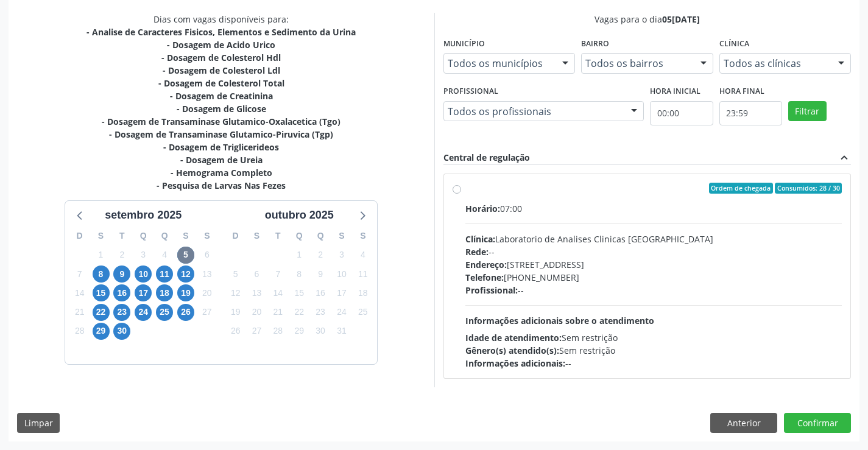
click at [581, 187] on div "Ordem de chegada Consumidos: 28 / 30" at bounding box center [653, 188] width 377 height 11
click at [461, 187] on input "Ordem de chegada Consumidos: 28 / 30 Horário: 07:00 Clínica: Laboratorio de Ana…" at bounding box center [457, 188] width 9 height 11
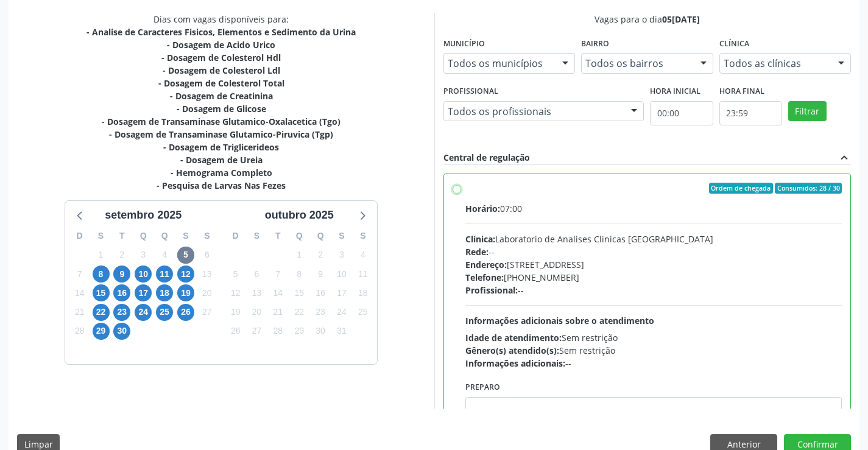
radio input "true"
click at [811, 440] on button "Confirmar" at bounding box center [817, 444] width 67 height 21
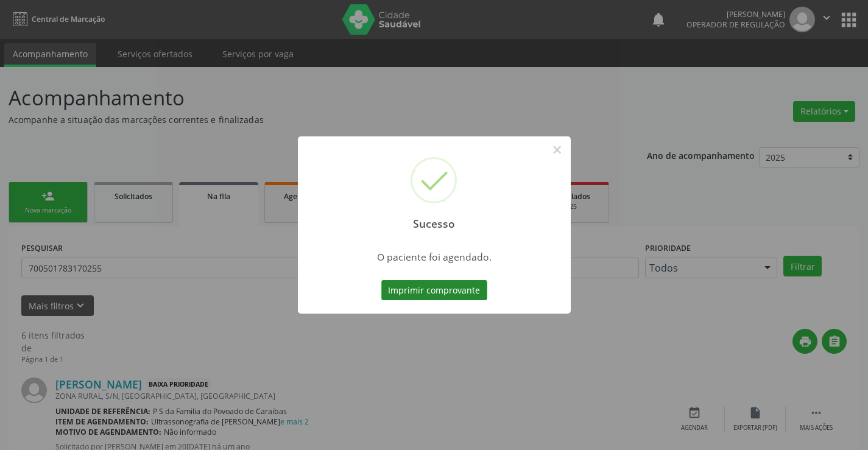
click at [440, 286] on button "Imprimir comprovante" at bounding box center [434, 290] width 106 height 21
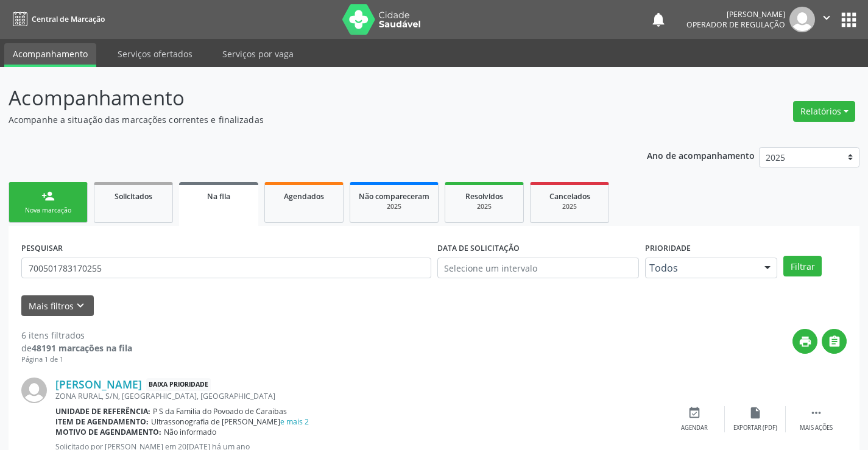
click at [54, 202] on div "person_add" at bounding box center [47, 195] width 13 height 13
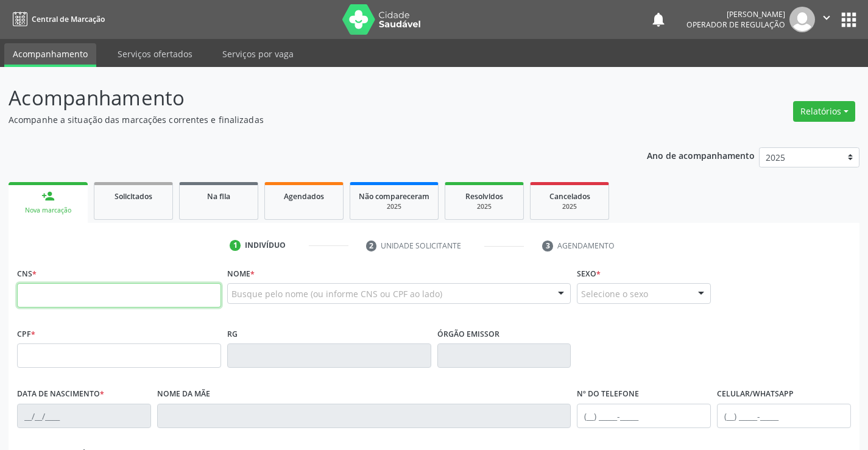
click at [72, 295] on input "text" at bounding box center [119, 295] width 204 height 24
type input "700 0003 8789 1409"
type input "03/04/2009"
type input "(74) 99980-4629"
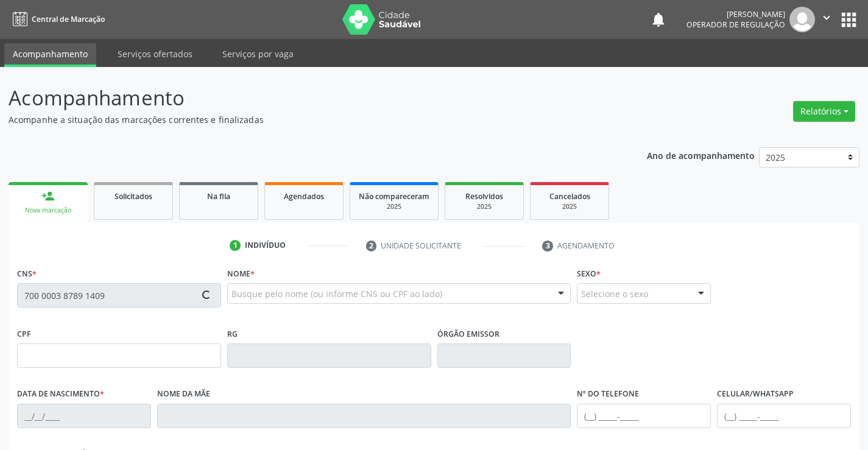
type input "096.229.925-10"
type input "SN"
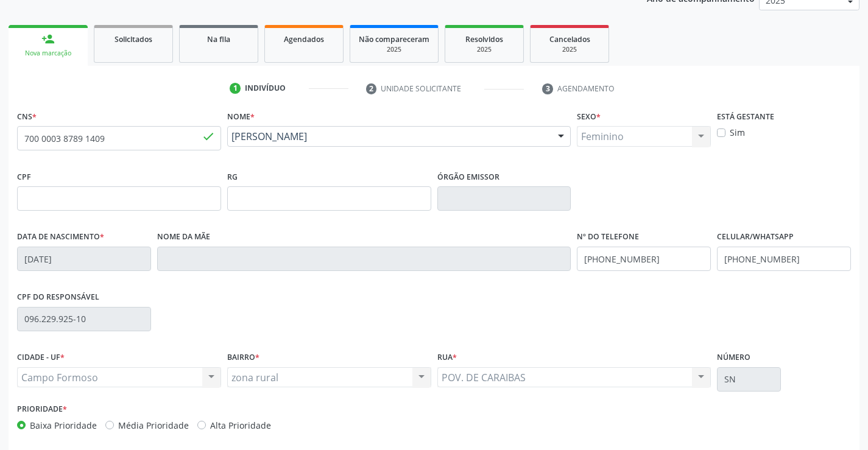
scroll to position [210, 0]
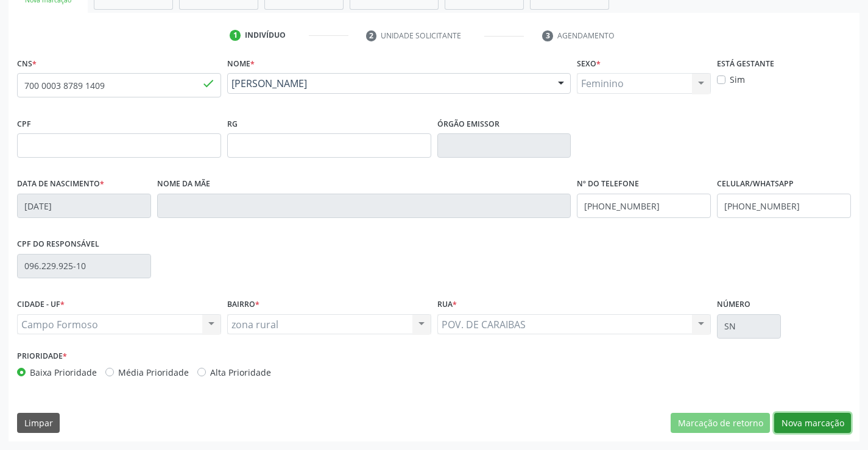
click at [807, 422] on button "Nova marcação" at bounding box center [812, 423] width 77 height 21
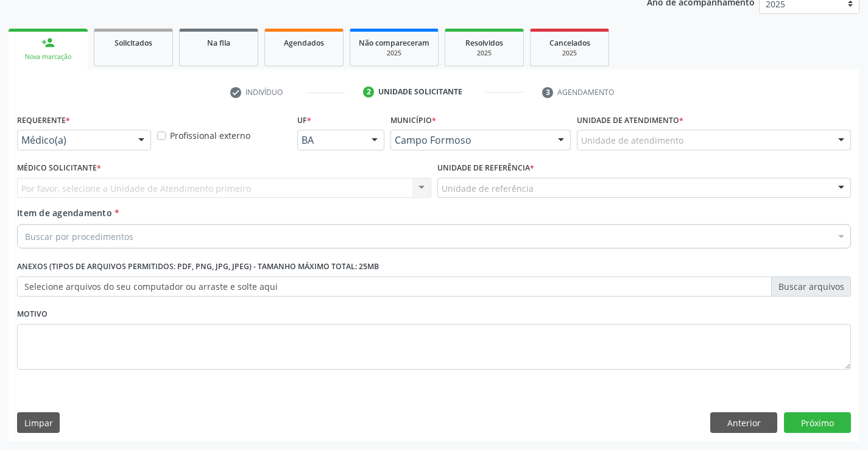
scroll to position [154, 0]
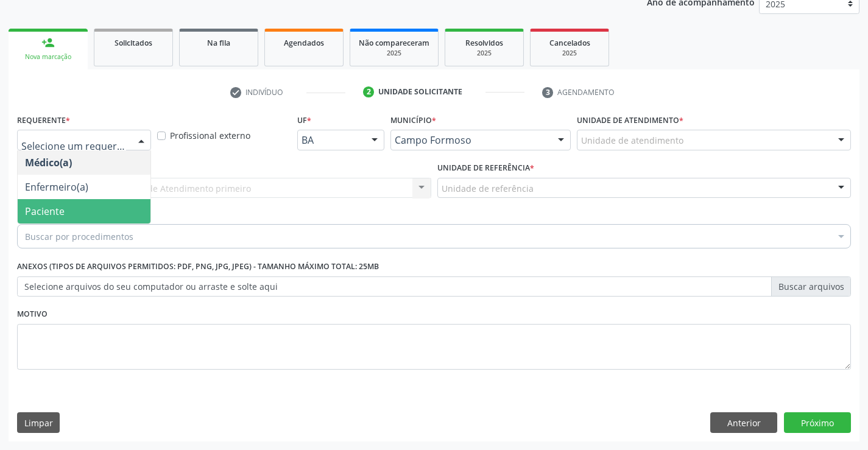
click at [62, 212] on span "Paciente" at bounding box center [45, 211] width 40 height 13
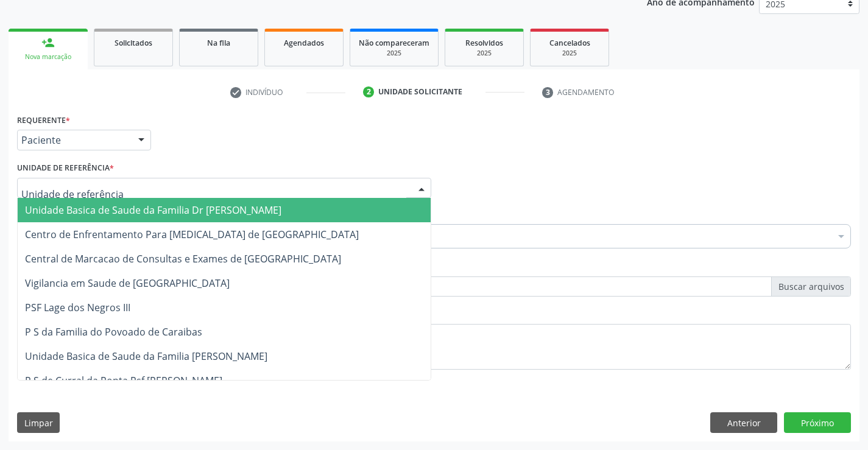
click at [88, 210] on span "Unidade Basica de Saude da Familia Dr [PERSON_NAME]" at bounding box center [153, 209] width 256 height 13
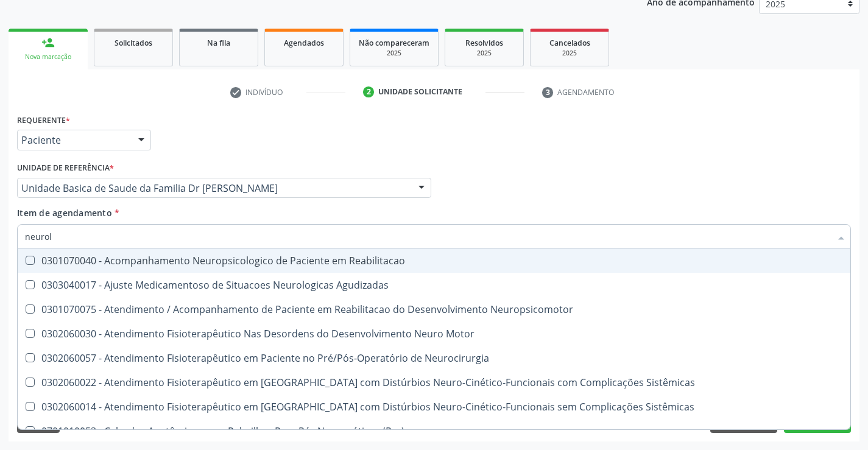
type input "neurolo"
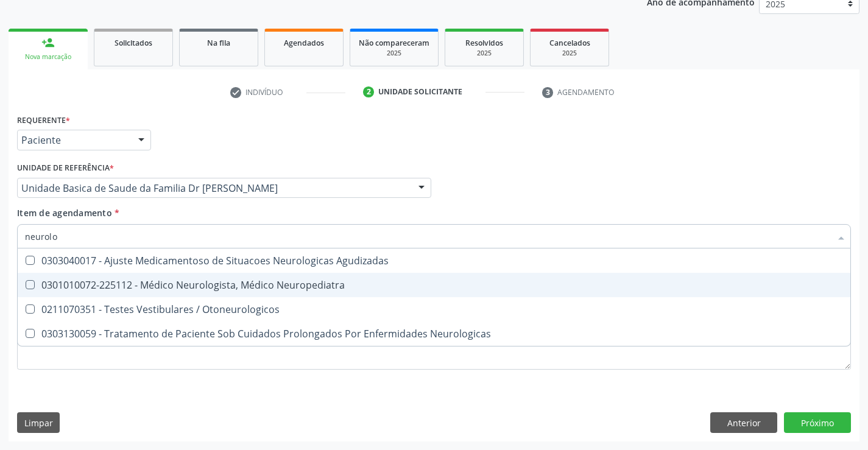
click at [251, 286] on div "0301010072-225112 - Médico Neurologista, Médico Neuropediatra" at bounding box center [434, 285] width 818 height 10
checkbox Neuropediatra "true"
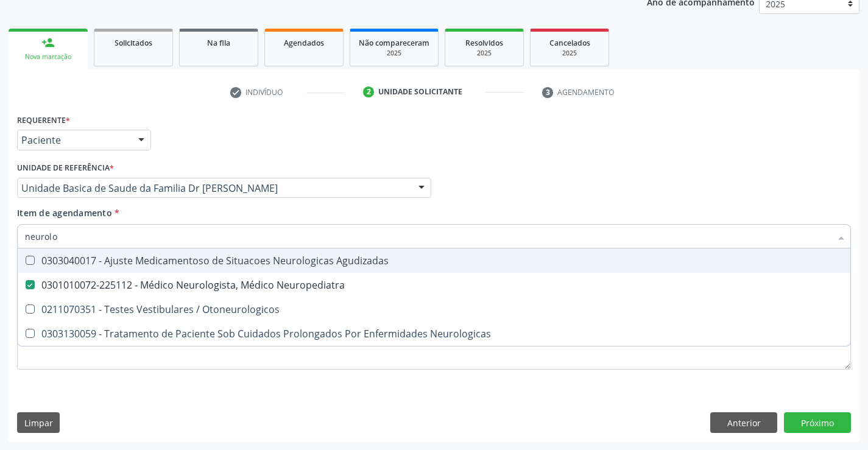
click at [244, 202] on div "Unidade de referência * Unidade Basica de Saude da Familia Dr Paulo Sudre Unida…" at bounding box center [224, 183] width 420 height 48
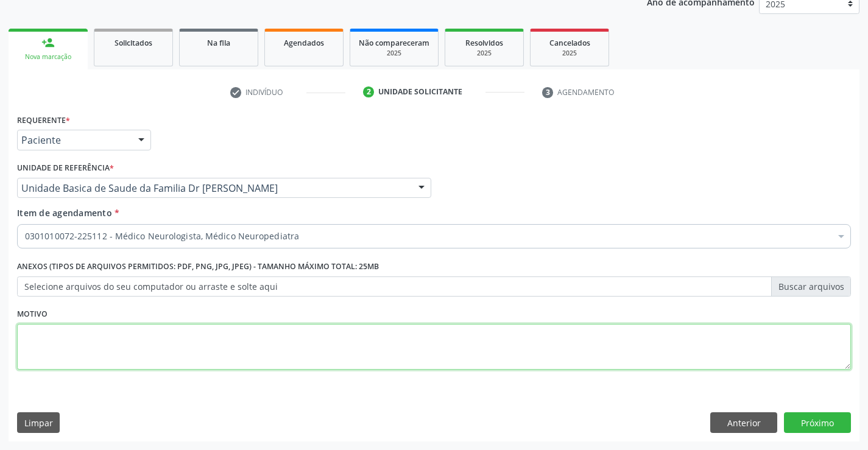
click at [37, 338] on textarea at bounding box center [434, 347] width 834 height 46
type textarea "retorno"
click at [819, 420] on button "Próximo" at bounding box center [817, 422] width 67 height 21
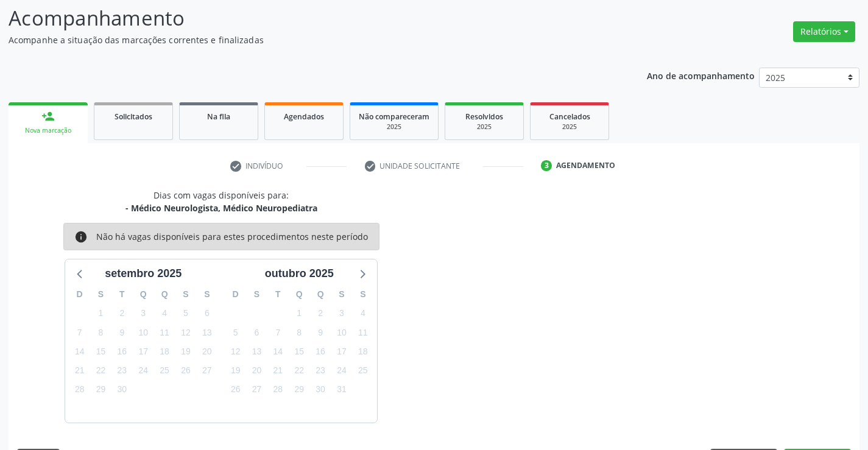
scroll to position [116, 0]
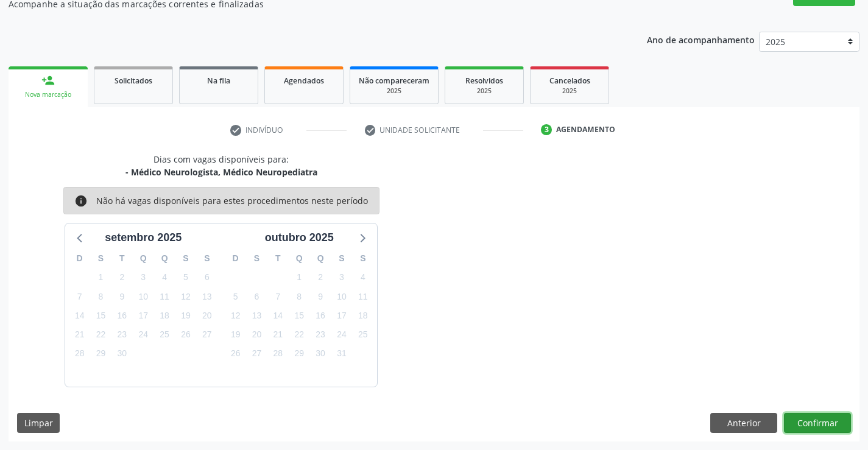
click at [819, 420] on button "Confirmar" at bounding box center [817, 423] width 67 height 21
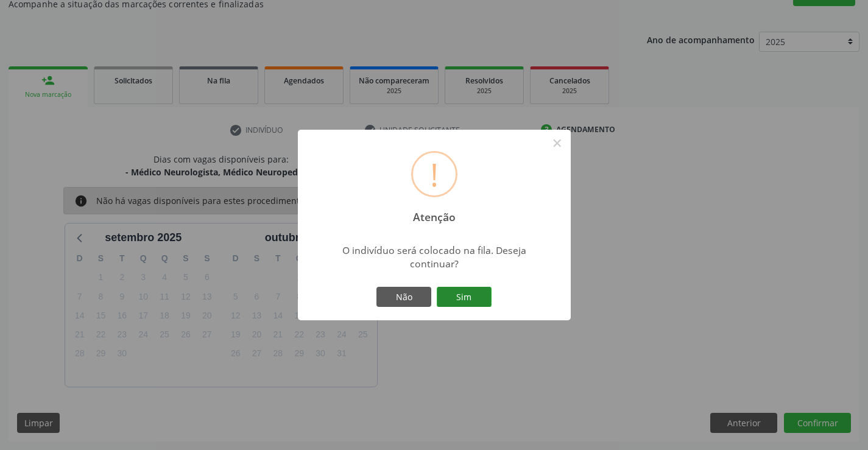
click at [456, 295] on button "Sim" at bounding box center [464, 297] width 55 height 21
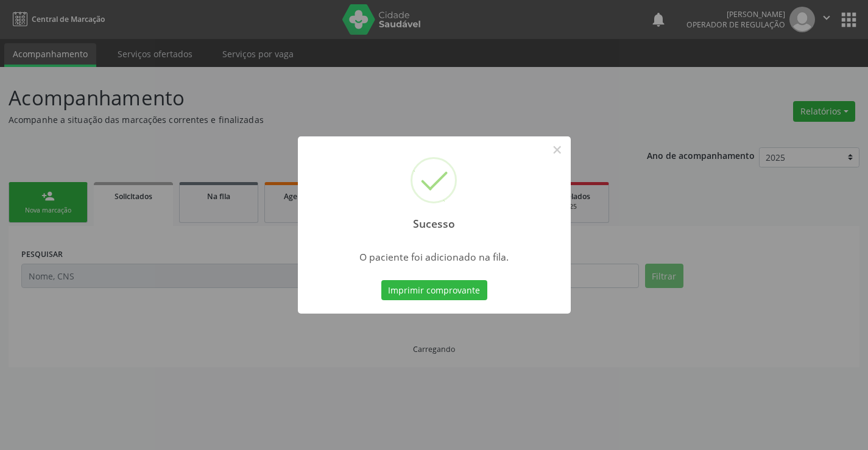
scroll to position [0, 0]
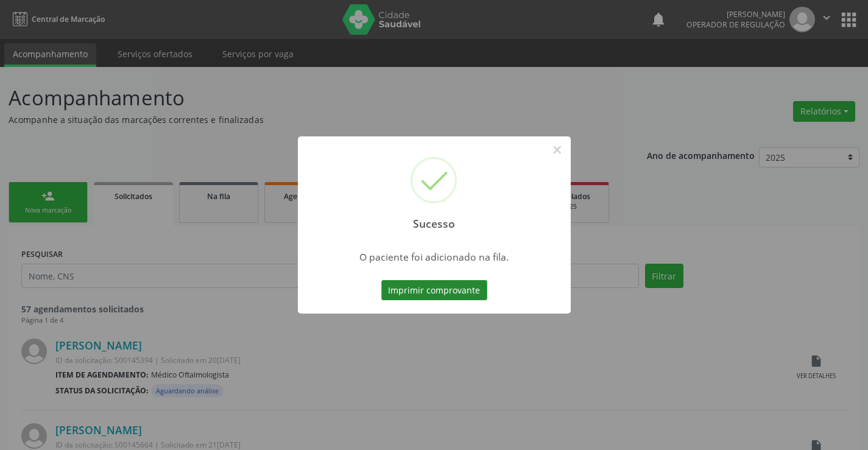
click at [449, 293] on button "Imprimir comprovante" at bounding box center [434, 290] width 106 height 21
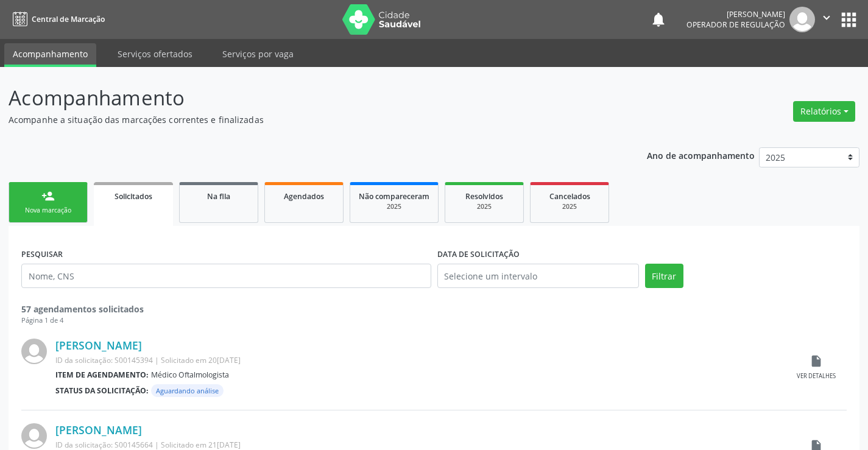
click at [58, 202] on link "person_add Nova marcação" at bounding box center [48, 202] width 79 height 41
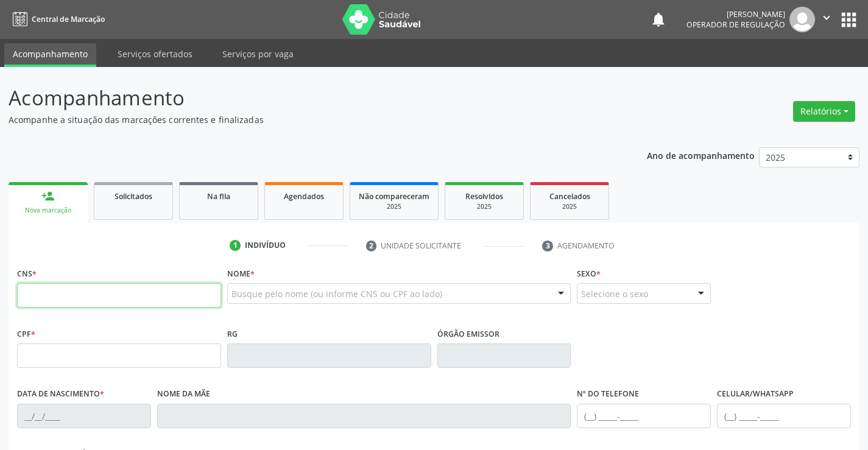
click at [64, 300] on input "text" at bounding box center [119, 295] width 204 height 24
click at [149, 294] on input "text" at bounding box center [119, 295] width 204 height 24
click at [135, 289] on input "text" at bounding box center [119, 295] width 204 height 24
type input "705 0028 9459 1158"
type input "006.438.935-98"
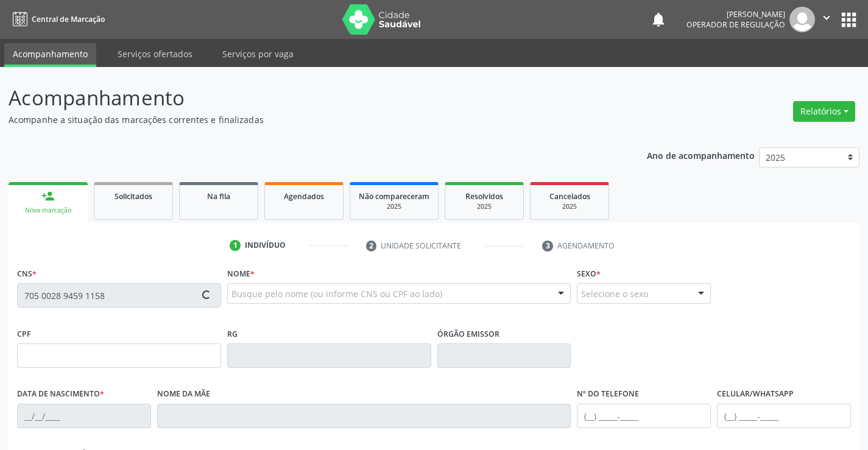
type input "18/04/1983"
type input "Osvaldina da Silva Pereira"
type input "(74) 8143-5943"
type input "S/N"
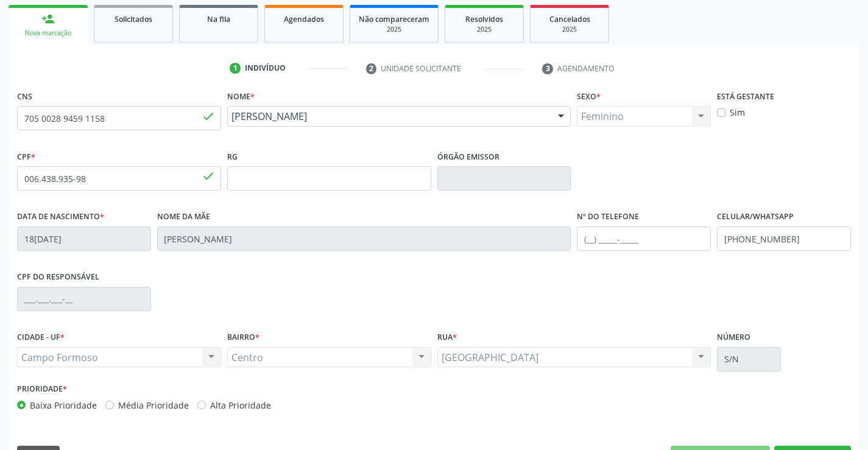
scroll to position [210, 0]
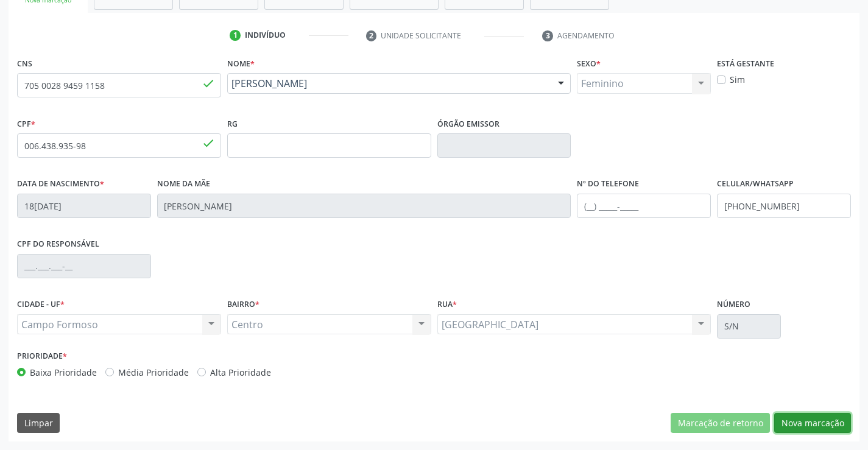
click at [813, 420] on button "Nova marcação" at bounding box center [812, 423] width 77 height 21
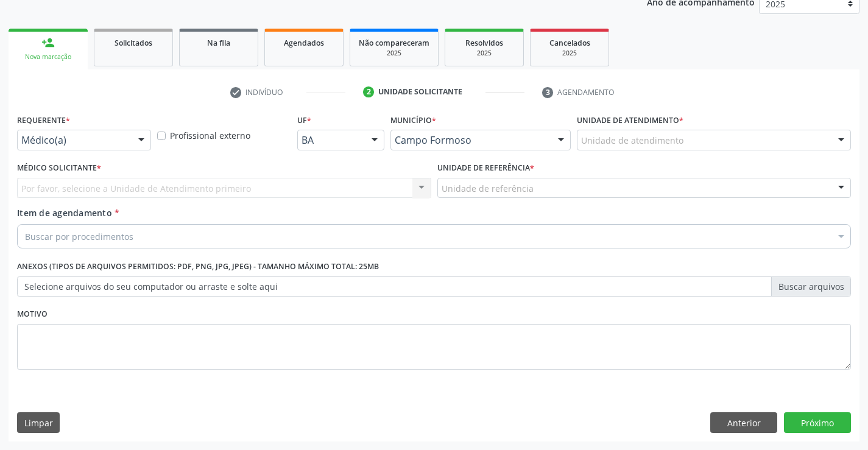
scroll to position [154, 0]
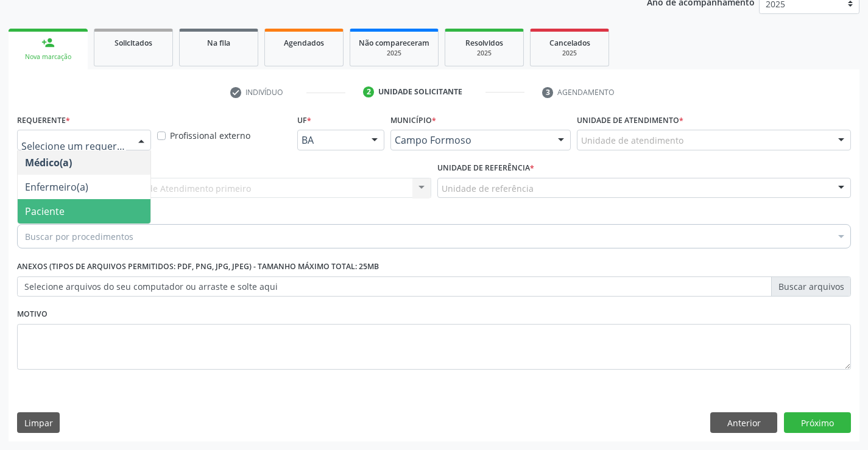
click at [97, 210] on span "Paciente" at bounding box center [84, 211] width 133 height 24
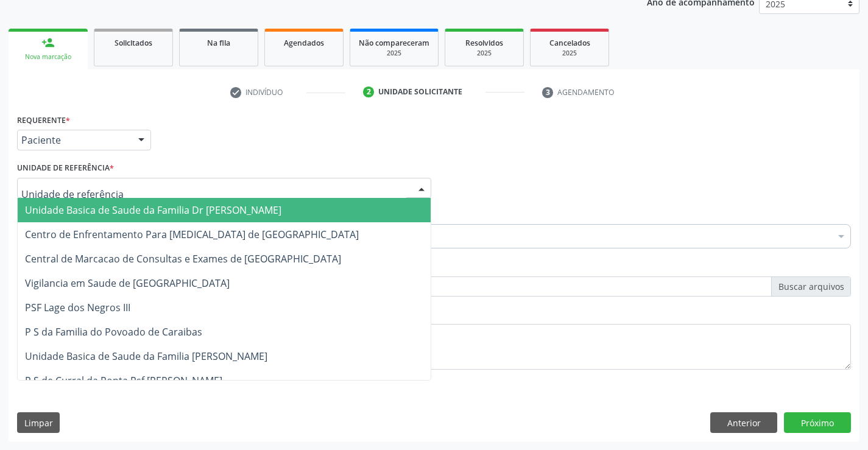
click at [160, 210] on span "Unidade Basica de Saude da Familia Dr [PERSON_NAME]" at bounding box center [153, 209] width 256 height 13
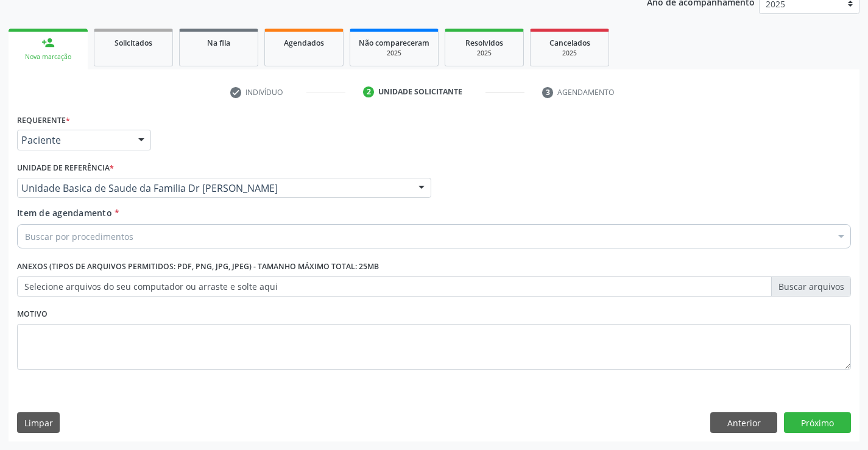
click at [163, 238] on div "Buscar por procedimentos" at bounding box center [434, 236] width 834 height 24
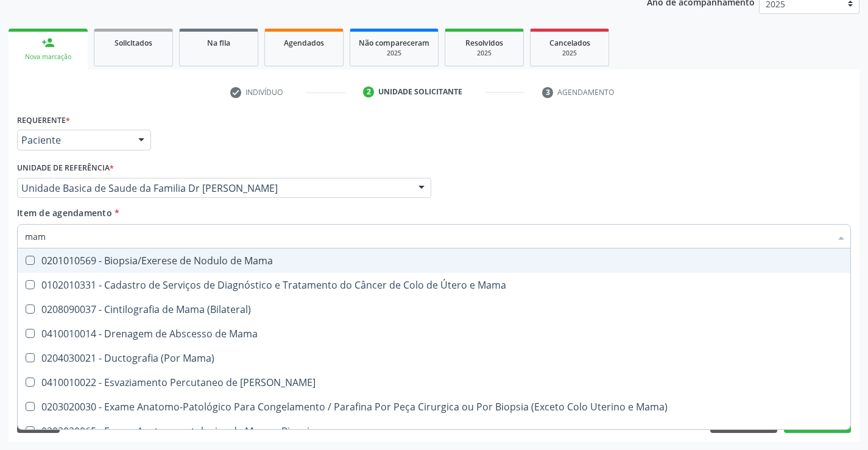
type input "mamo"
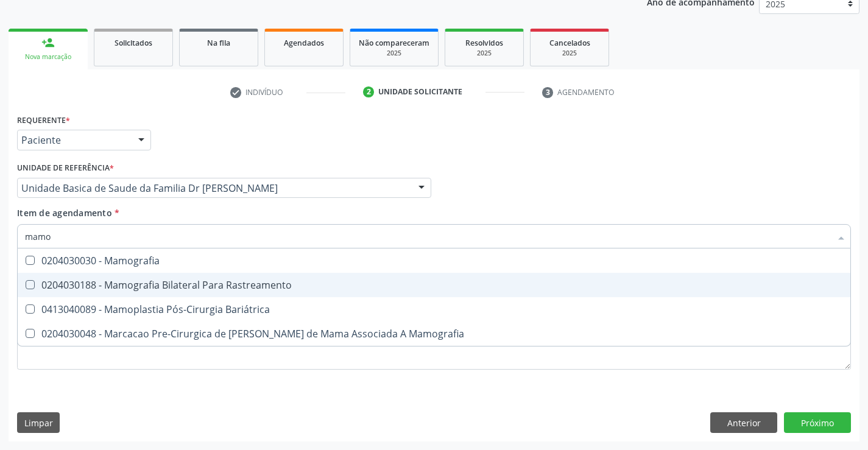
click at [262, 284] on div "0204030188 - Mamografia Bilateral Para Rastreamento" at bounding box center [434, 285] width 818 height 10
checkbox Rastreamento "true"
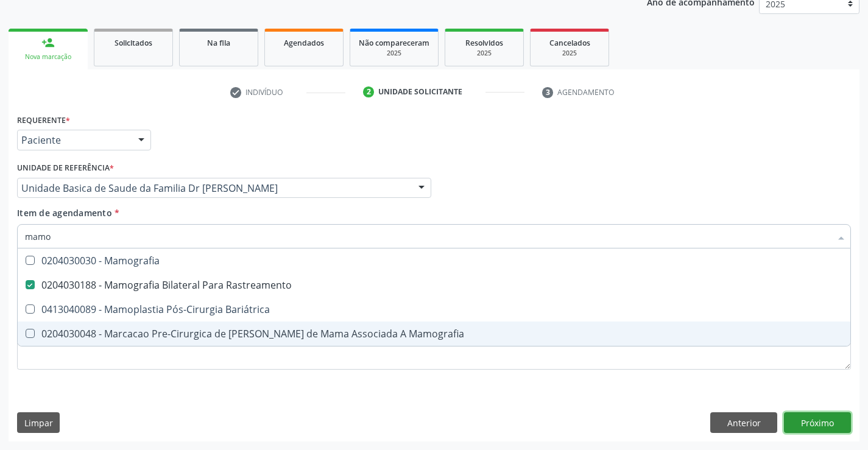
click at [819, 420] on div "Requerente * Paciente Médico(a) Enfermeiro(a) Paciente Nenhum resultado encontr…" at bounding box center [434, 276] width 851 height 331
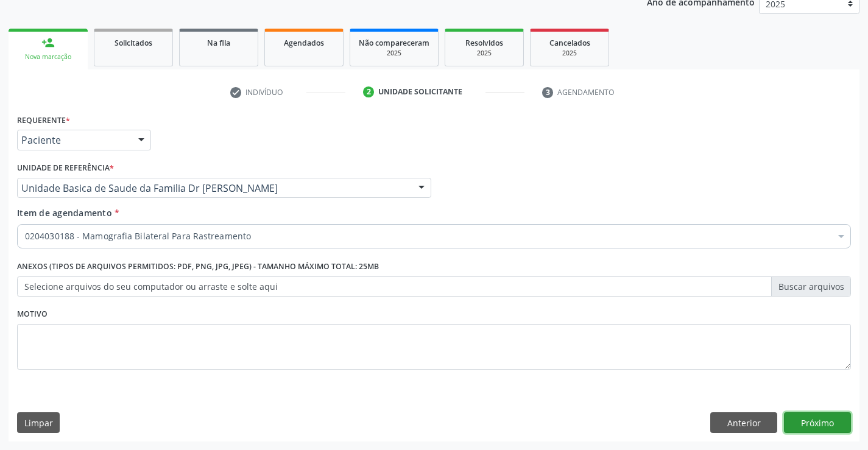
click at [819, 420] on button "Próximo" at bounding box center [817, 422] width 67 height 21
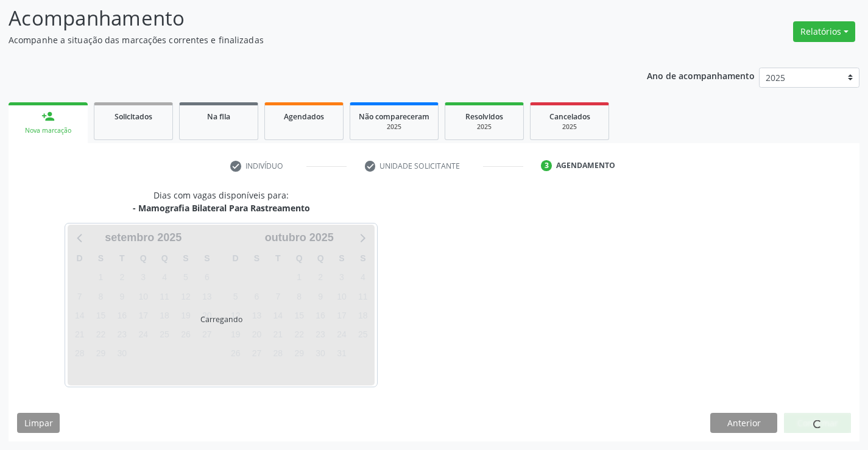
scroll to position [80, 0]
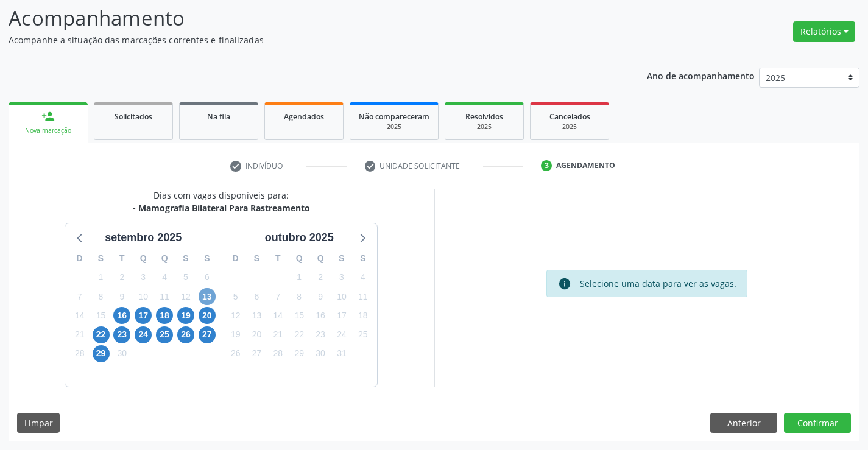
click at [212, 295] on span "13" at bounding box center [207, 296] width 17 height 17
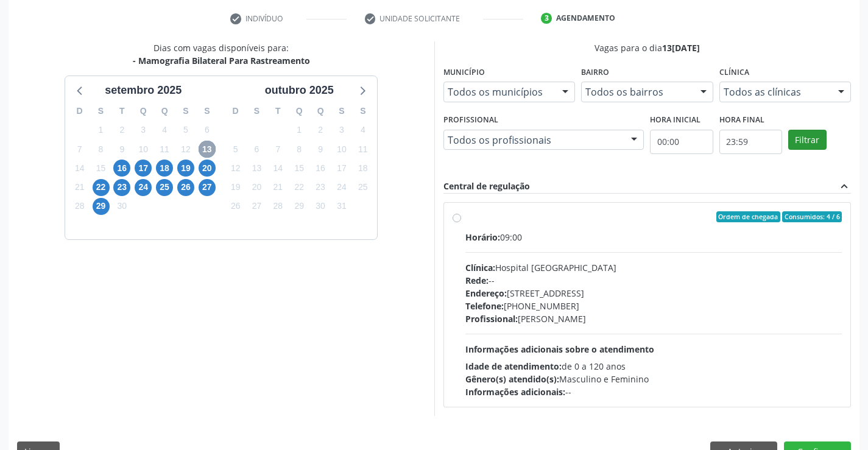
scroll to position [256, 0]
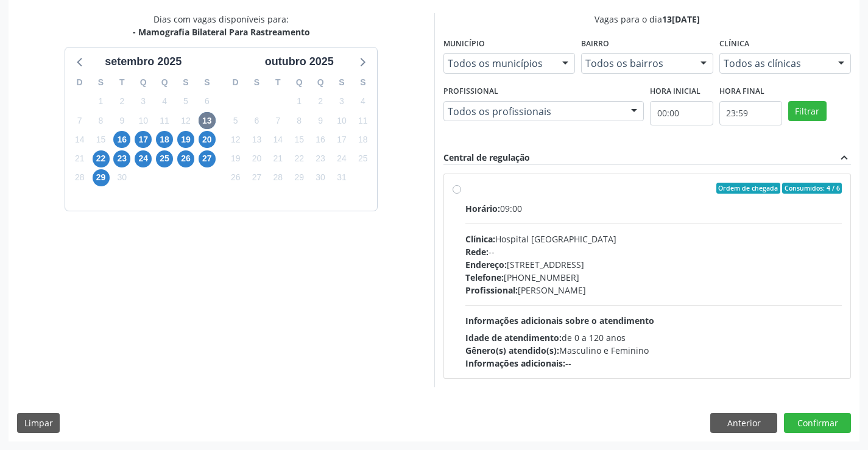
click at [562, 196] on label "Ordem de chegada Consumidos: 4 / 6 Horário: 09:00 Clínica: Hospital Sao Francis…" at bounding box center [653, 276] width 377 height 187
click at [461, 194] on input "Ordem de chegada Consumidos: 4 / 6 Horário: 09:00 Clínica: Hospital Sao Francis…" at bounding box center [457, 188] width 9 height 11
radio input "true"
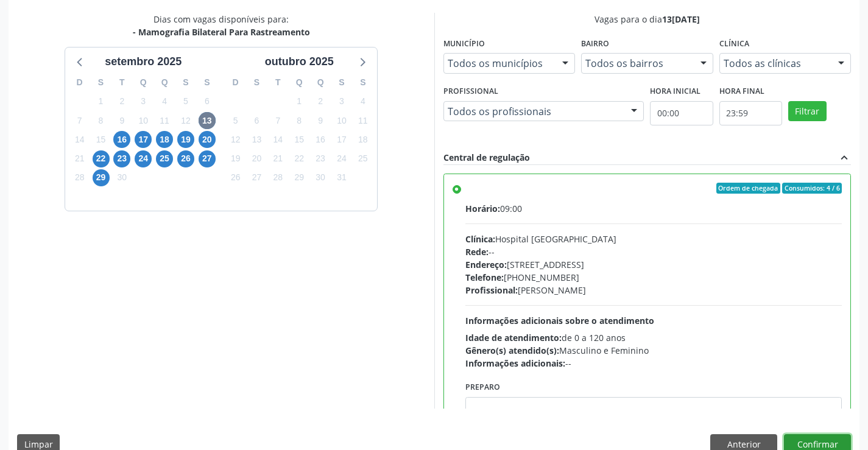
click at [814, 442] on button "Confirmar" at bounding box center [817, 444] width 67 height 21
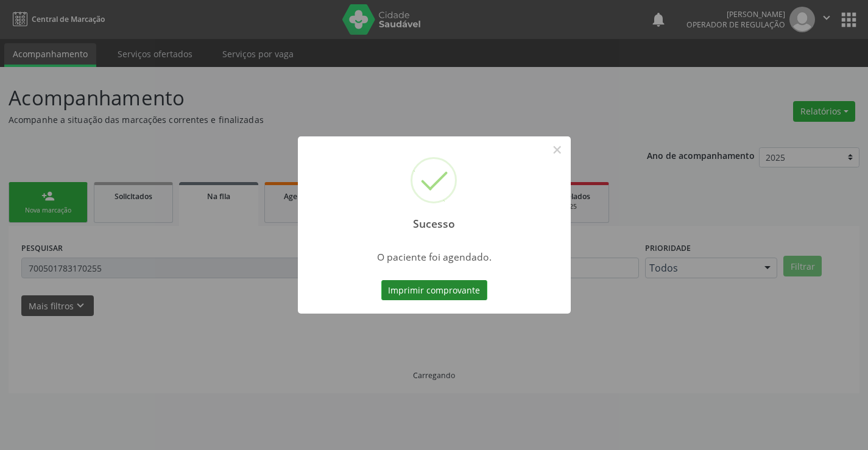
scroll to position [0, 0]
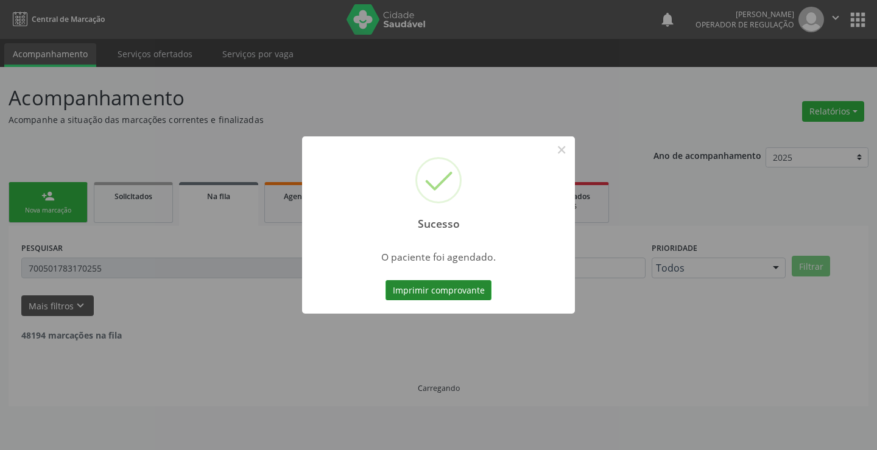
click at [417, 283] on button "Imprimir comprovante" at bounding box center [439, 290] width 106 height 21
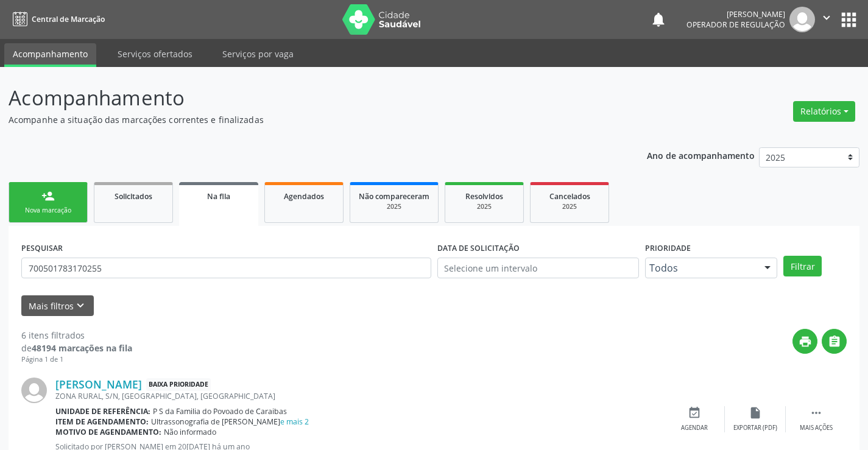
click at [62, 197] on link "person_add Nova marcação" at bounding box center [48, 202] width 79 height 41
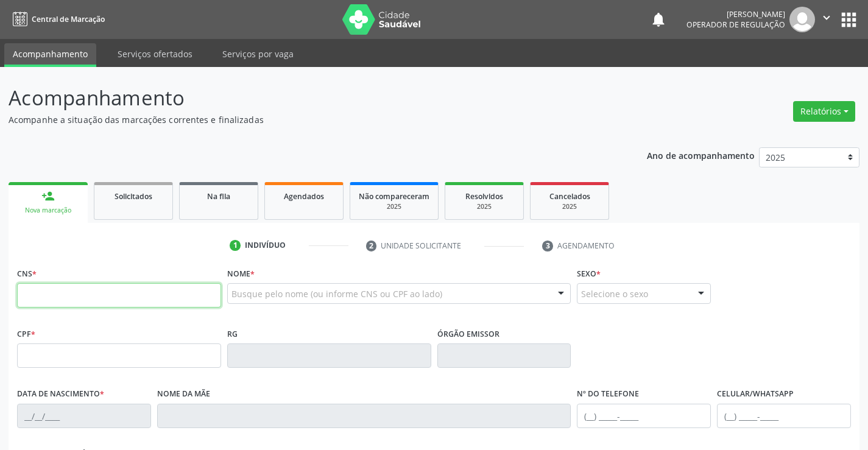
click at [87, 299] on input "text" at bounding box center [119, 295] width 204 height 24
type input "700 5013 9003 2256"
type input "003.847.345-37"
type input "02/02/1980"
type input "Eurides Emerentina da Silva"
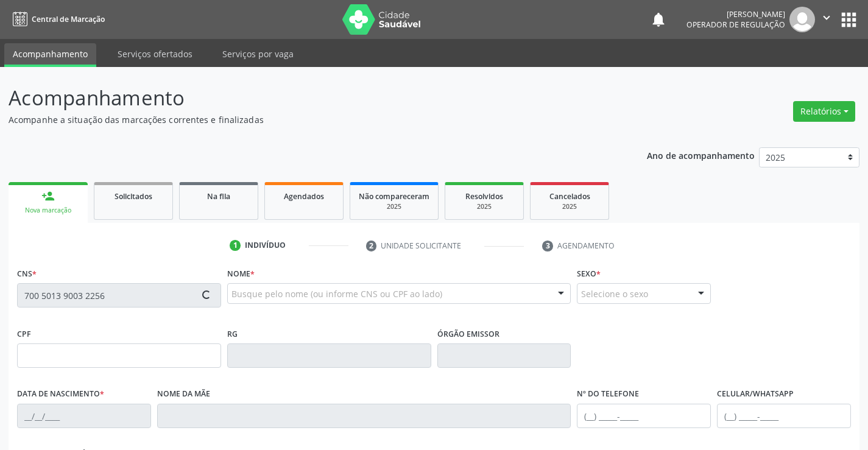
type input "(74) 99108-4877"
type input "S/N"
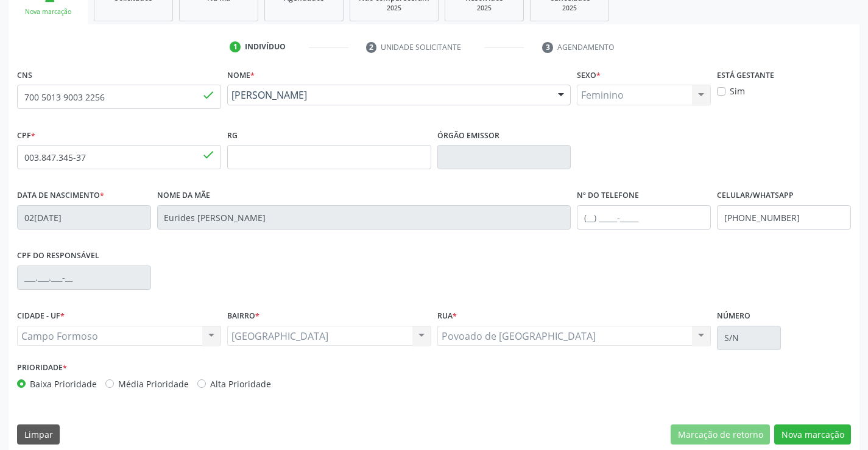
scroll to position [210, 0]
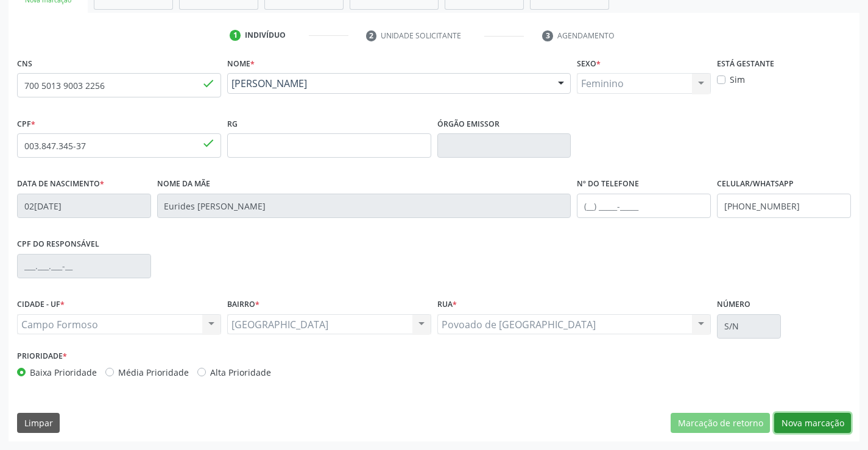
click at [821, 431] on button "Nova marcação" at bounding box center [812, 423] width 77 height 21
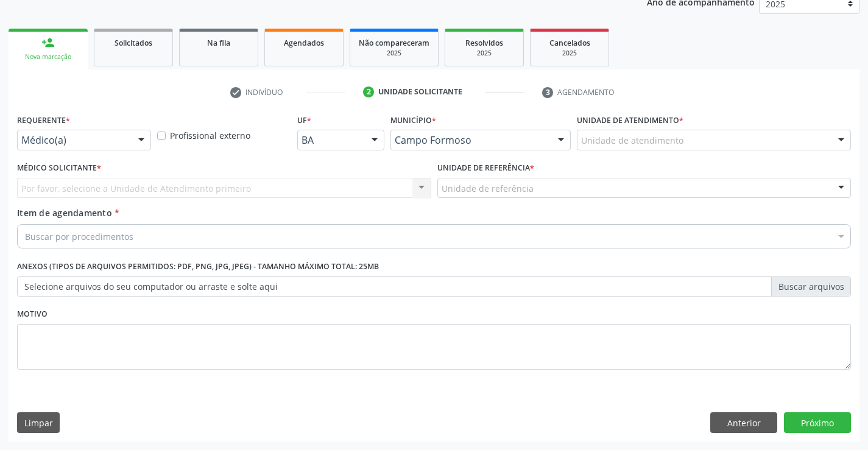
scroll to position [154, 0]
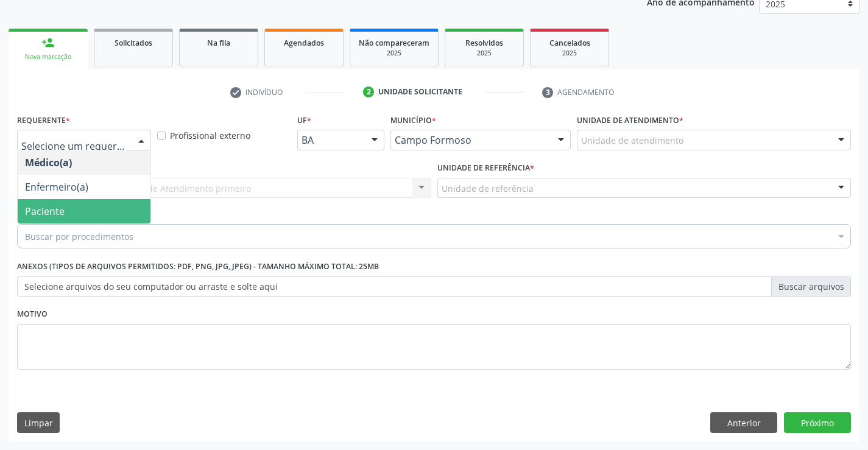
click at [66, 219] on span "Paciente" at bounding box center [84, 211] width 133 height 24
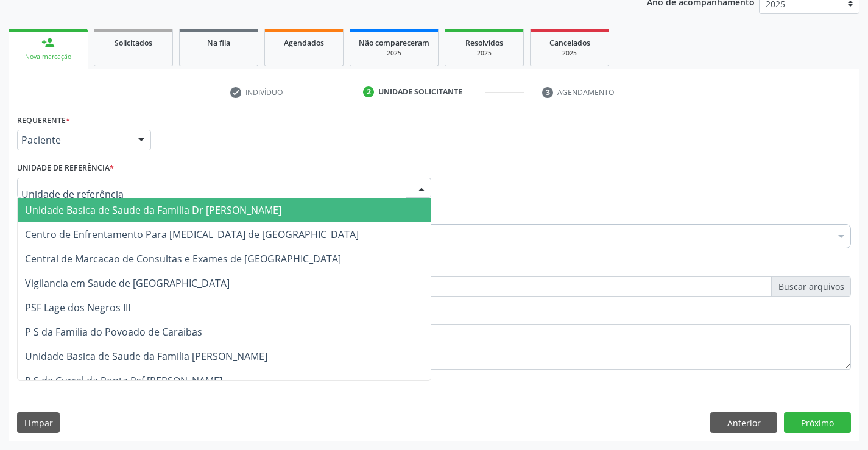
click at [74, 198] on div "Unidade Basica de Saude da Familia Dr Paulo Sudre Centro de Enfrentamento Para …" at bounding box center [224, 188] width 414 height 21
click at [92, 211] on span "Unidade Basica de Saude da Familia Dr [PERSON_NAME]" at bounding box center [153, 209] width 256 height 13
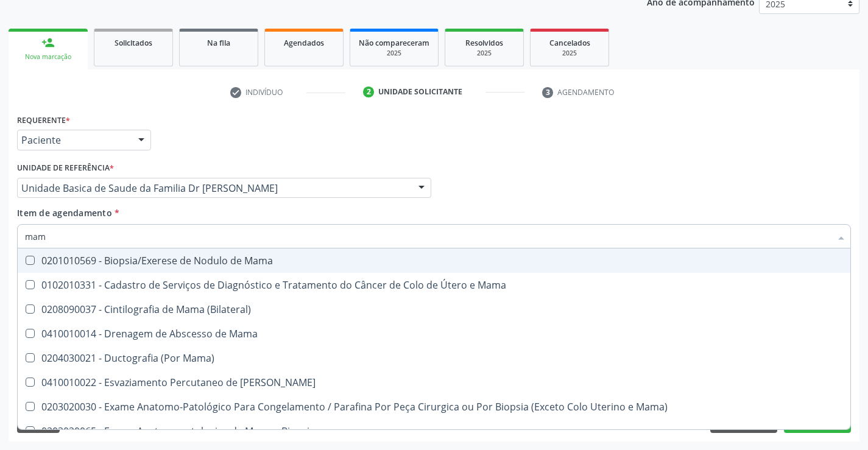
type input "mamo"
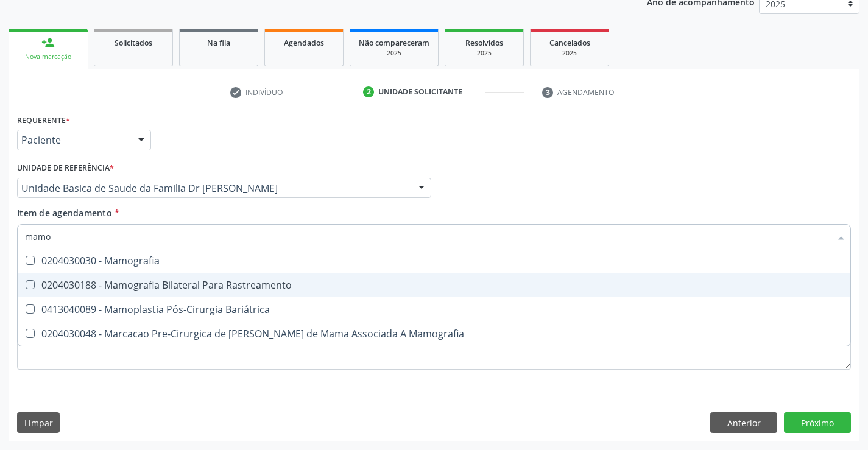
click at [196, 284] on div "0204030188 - Mamografia Bilateral Para Rastreamento" at bounding box center [434, 285] width 818 height 10
checkbox Rastreamento "true"
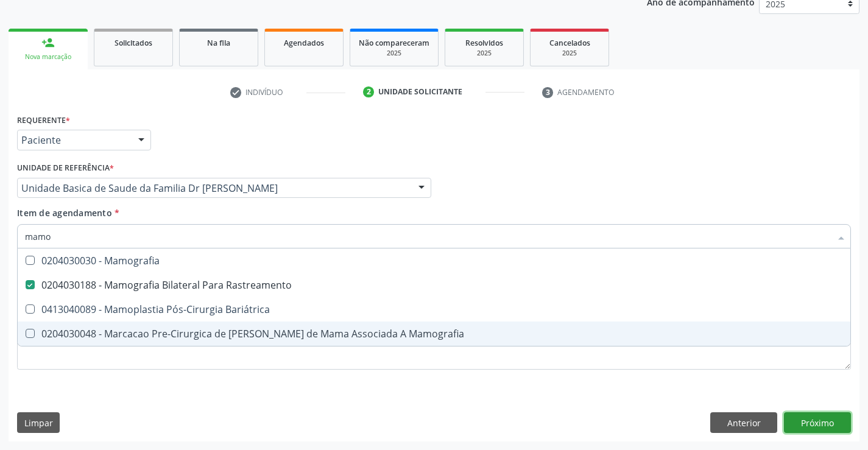
click at [819, 420] on div "Requerente * Paciente Médico(a) Enfermeiro(a) Paciente Nenhum resultado encontr…" at bounding box center [434, 276] width 851 height 331
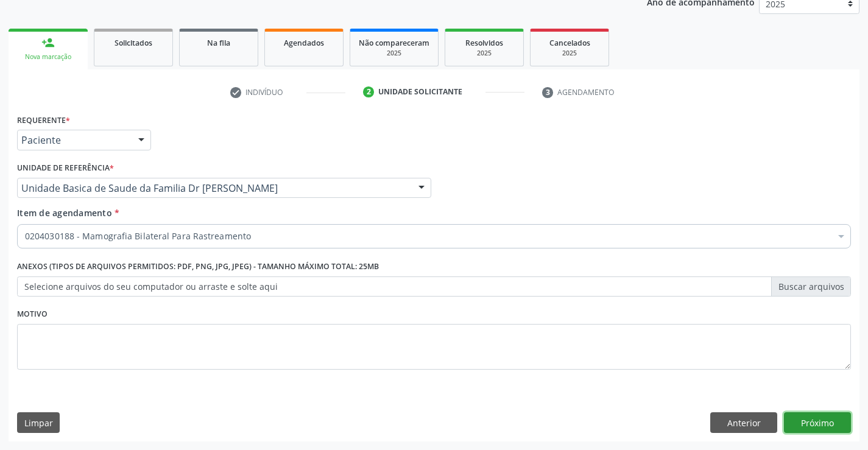
click at [815, 419] on button "Próximo" at bounding box center [817, 422] width 67 height 21
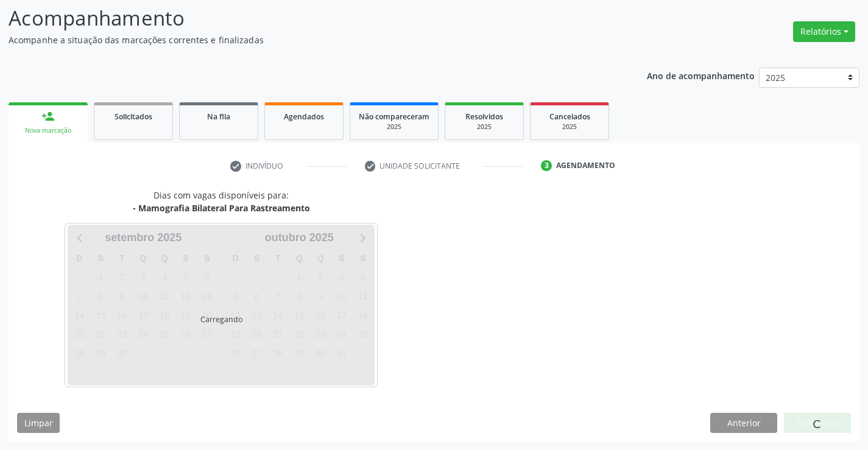
scroll to position [80, 0]
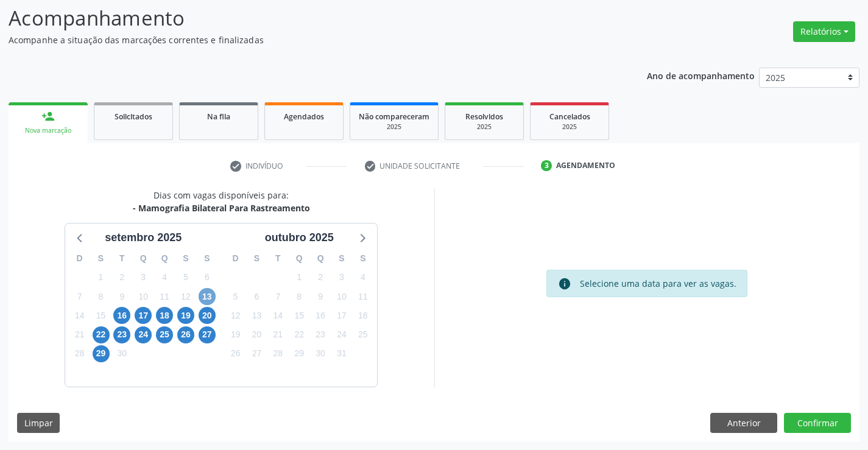
click at [208, 296] on span "13" at bounding box center [207, 296] width 17 height 17
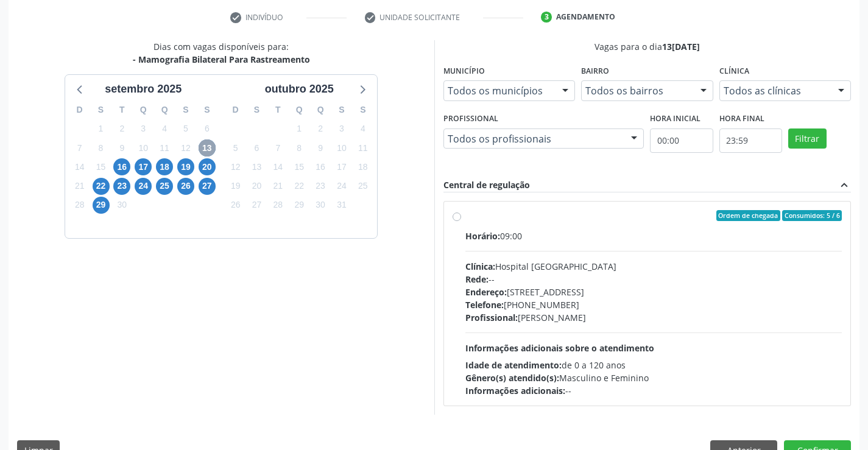
scroll to position [256, 0]
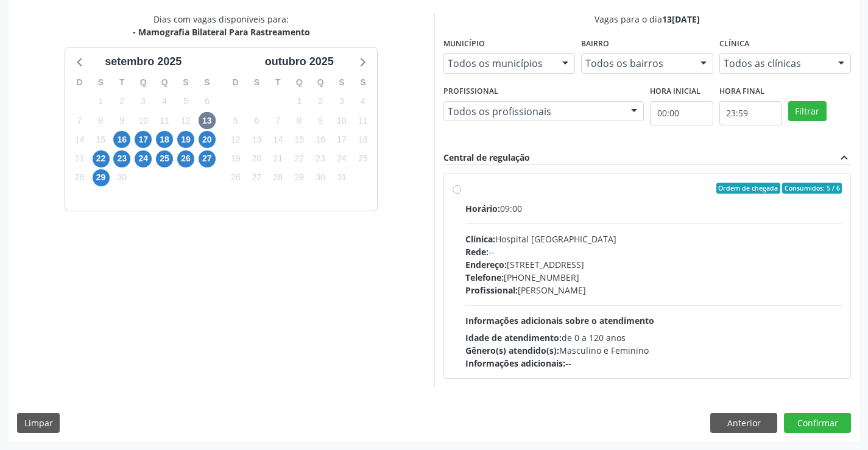
click at [602, 188] on div "Ordem de chegada Consumidos: 5 / 6" at bounding box center [653, 188] width 377 height 11
click at [461, 188] on input "Ordem de chegada Consumidos: 5 / 6 Horário: 09:00 Clínica: Hospital Sao Francis…" at bounding box center [457, 188] width 9 height 11
radio input "true"
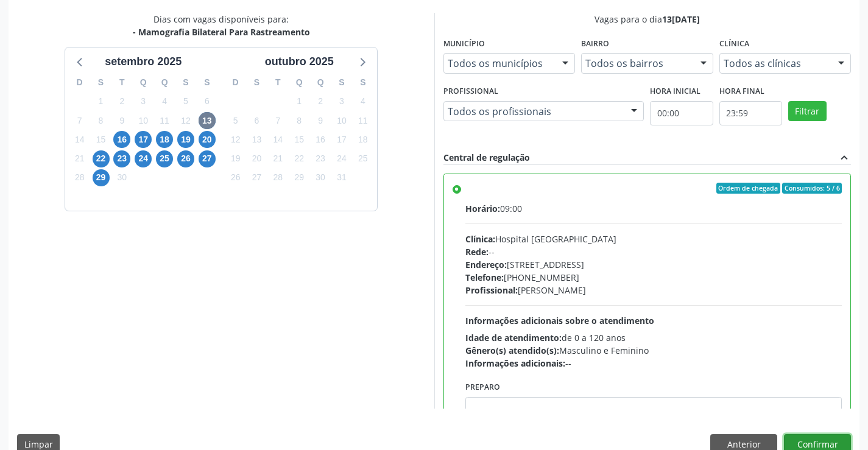
click at [807, 441] on button "Confirmar" at bounding box center [817, 444] width 67 height 21
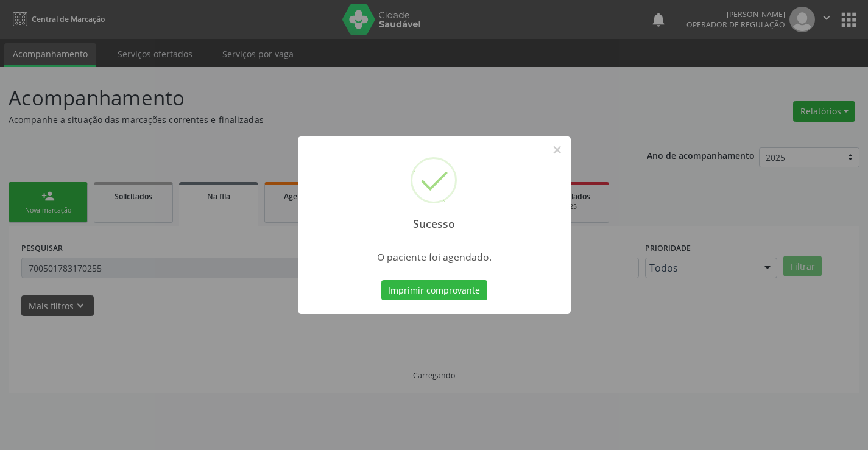
scroll to position [0, 0]
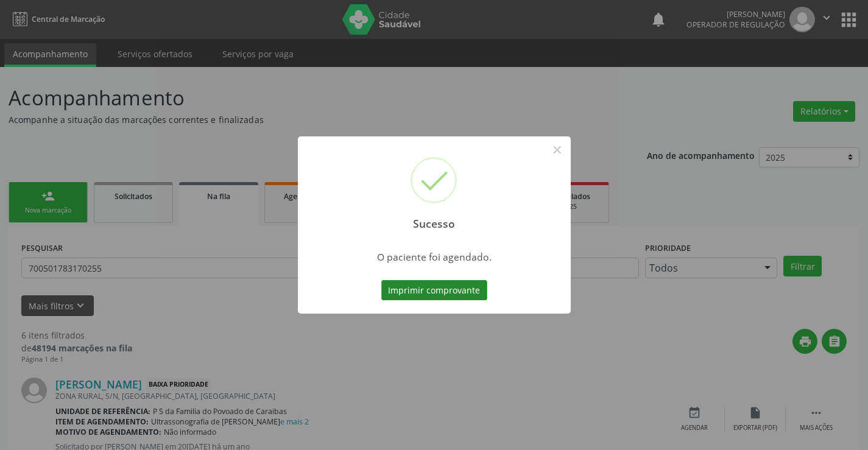
click at [429, 291] on button "Imprimir comprovante" at bounding box center [434, 290] width 106 height 21
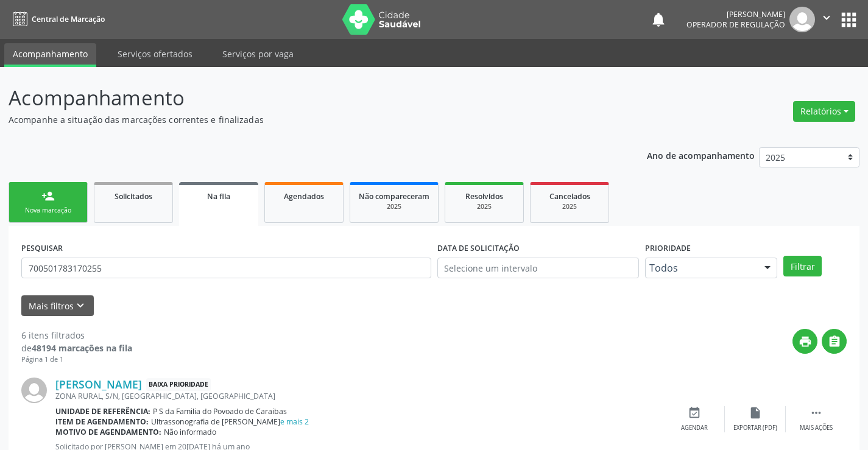
click at [32, 206] on div "Nova marcação" at bounding box center [48, 210] width 61 height 9
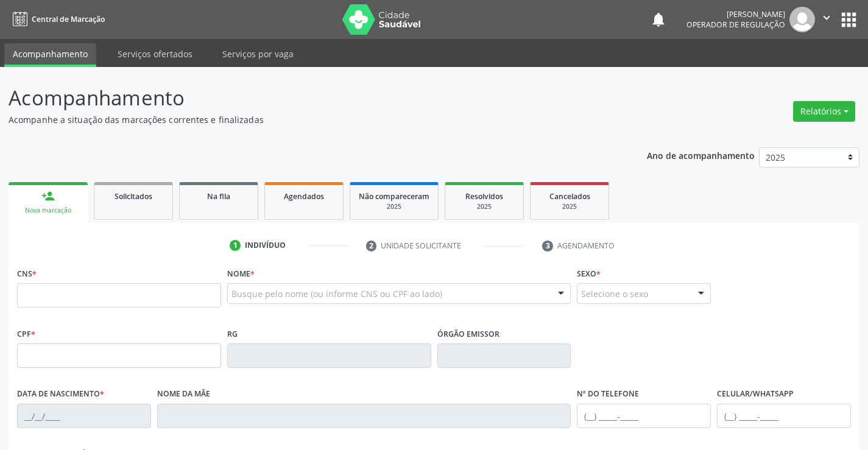
click at [829, 14] on icon "" at bounding box center [826, 17] width 13 height 13
click at [790, 74] on link "Sair" at bounding box center [796, 74] width 84 height 17
